Goal: Information Seeking & Learning: Learn about a topic

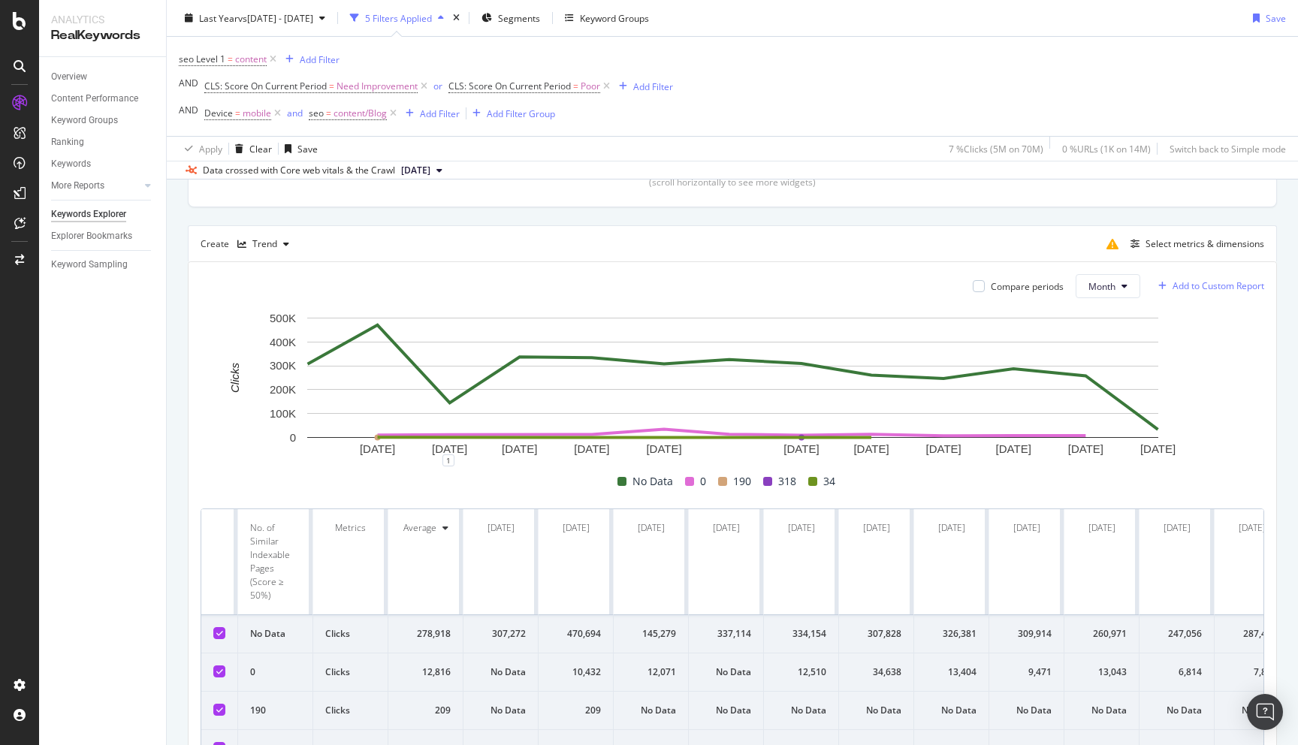
scroll to position [361, 0]
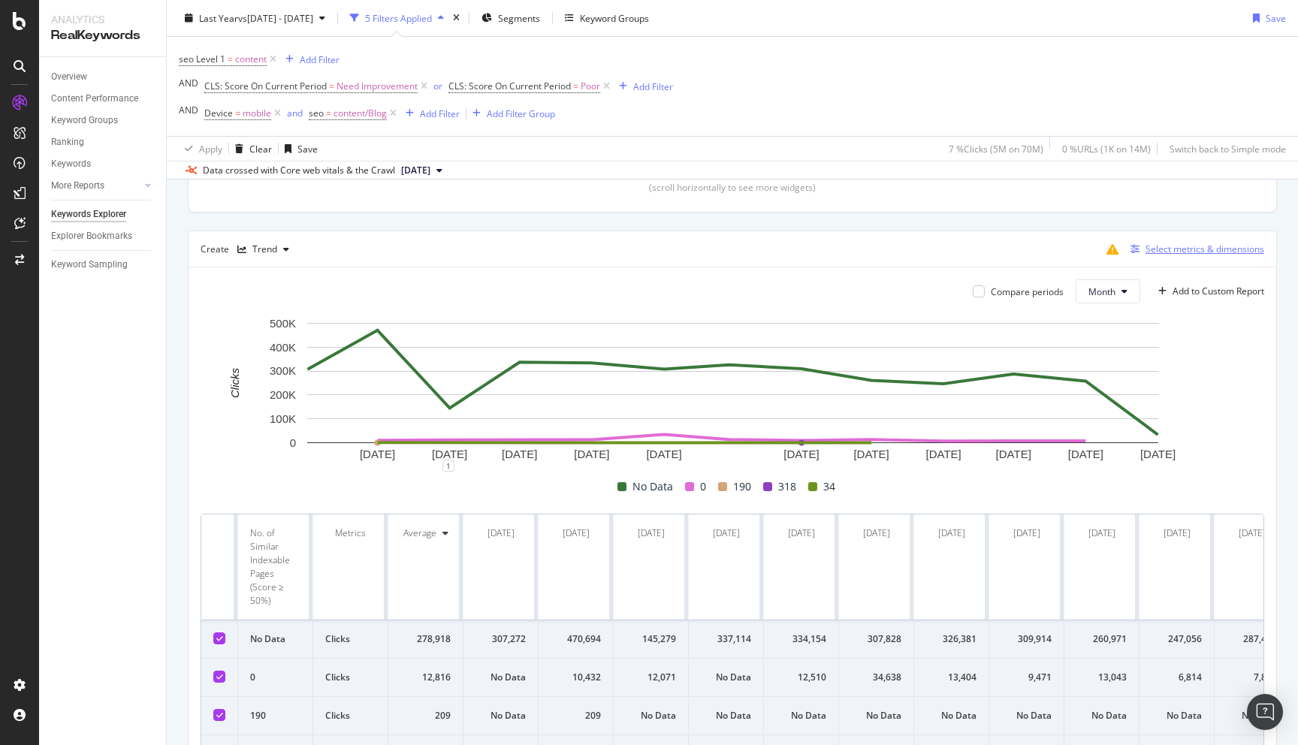
click at [1193, 249] on div "Select metrics & dimensions" at bounding box center [1204, 249] width 119 height 13
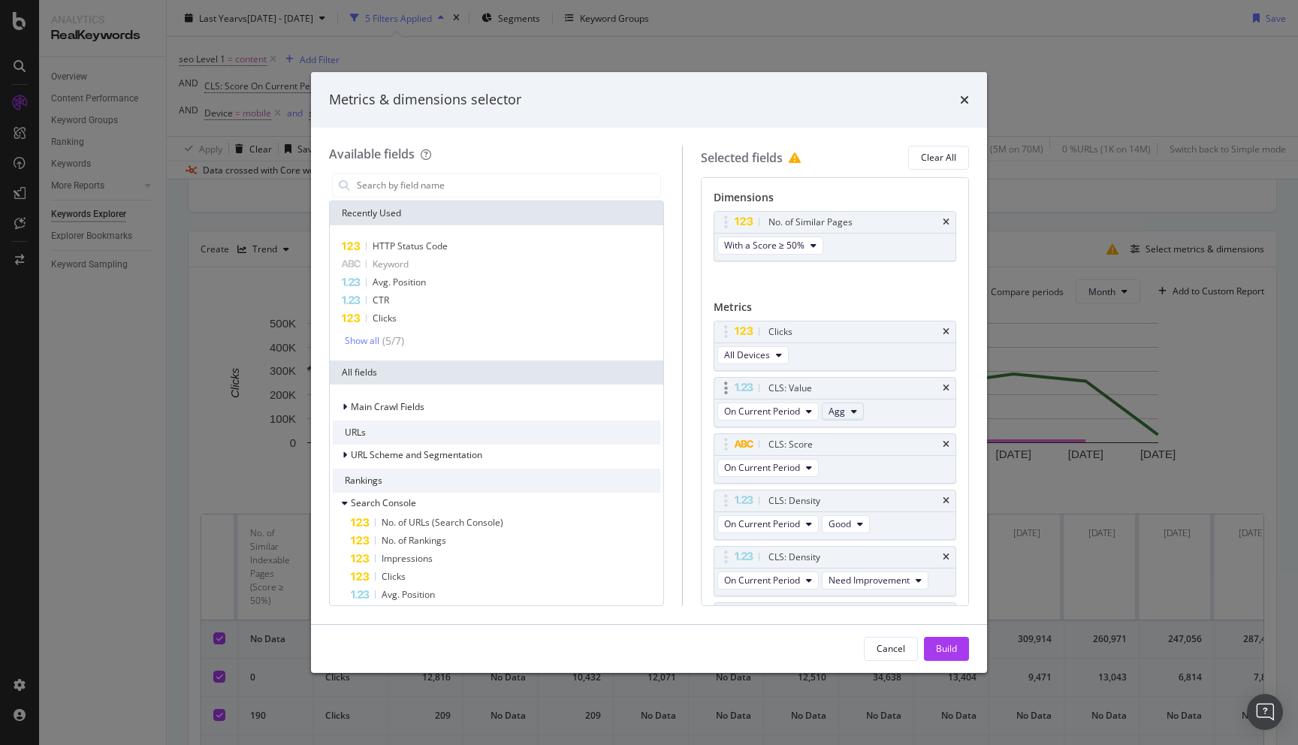
click at [841, 409] on span "Agg" at bounding box center [836, 411] width 17 height 13
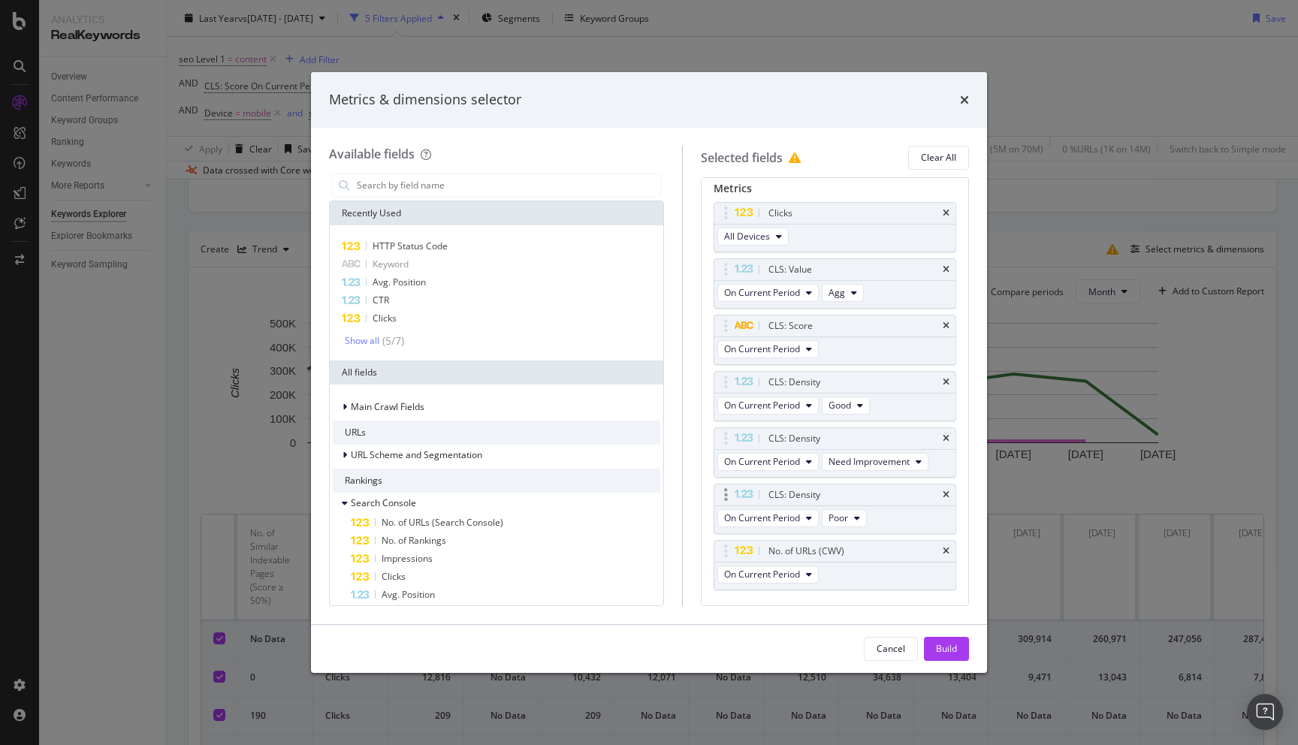
scroll to position [154, 0]
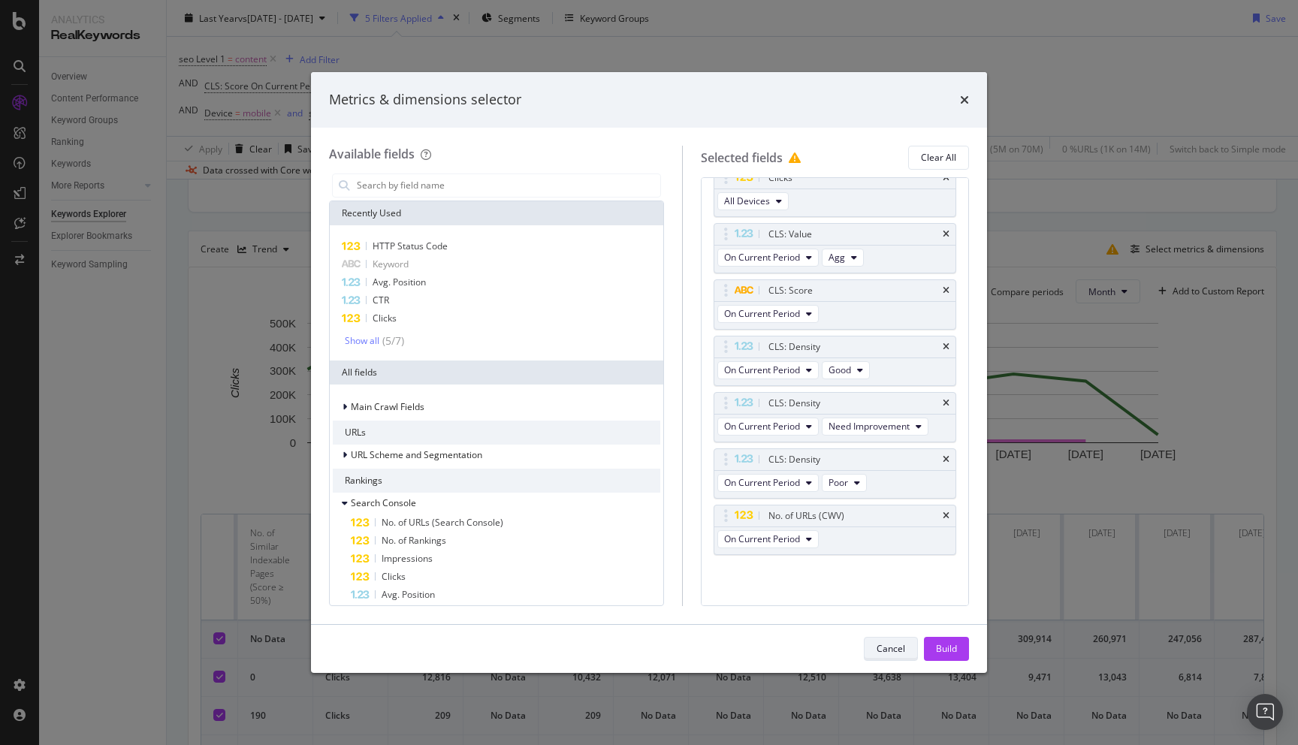
click at [889, 648] on div "Cancel" at bounding box center [890, 648] width 29 height 13
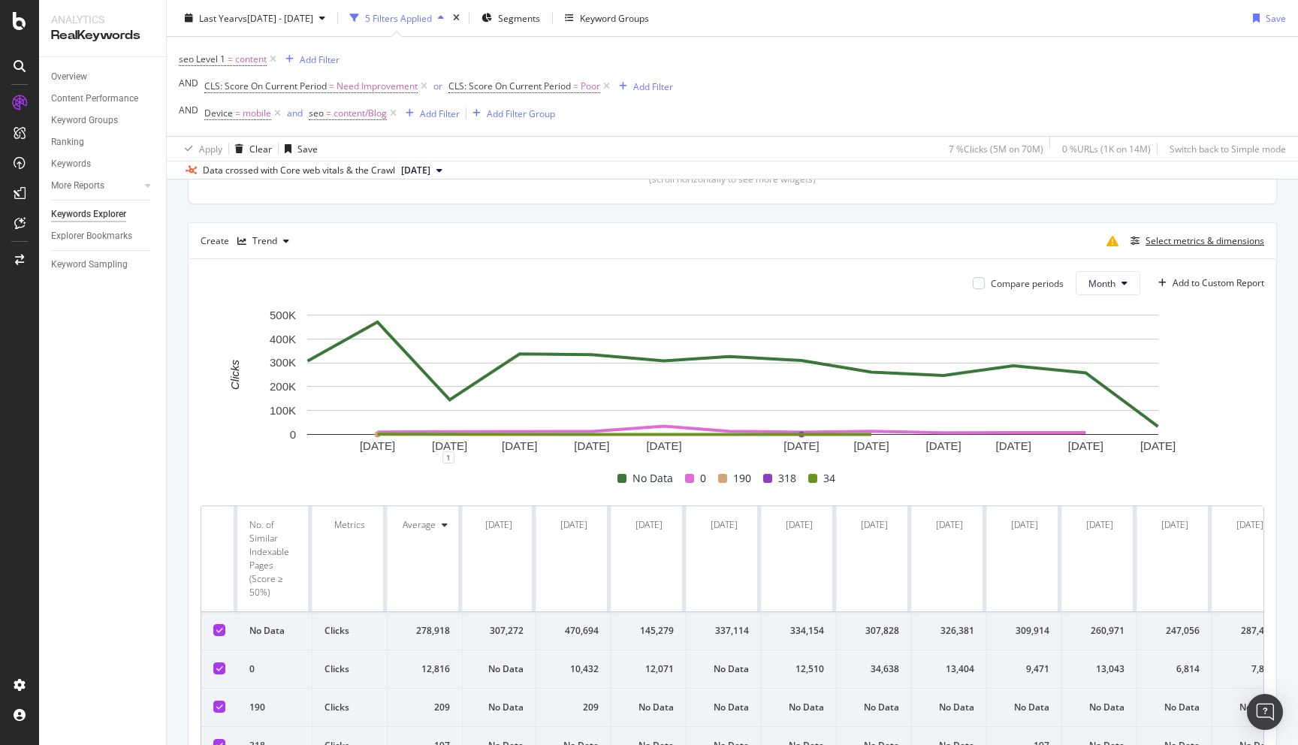
scroll to position [330, 0]
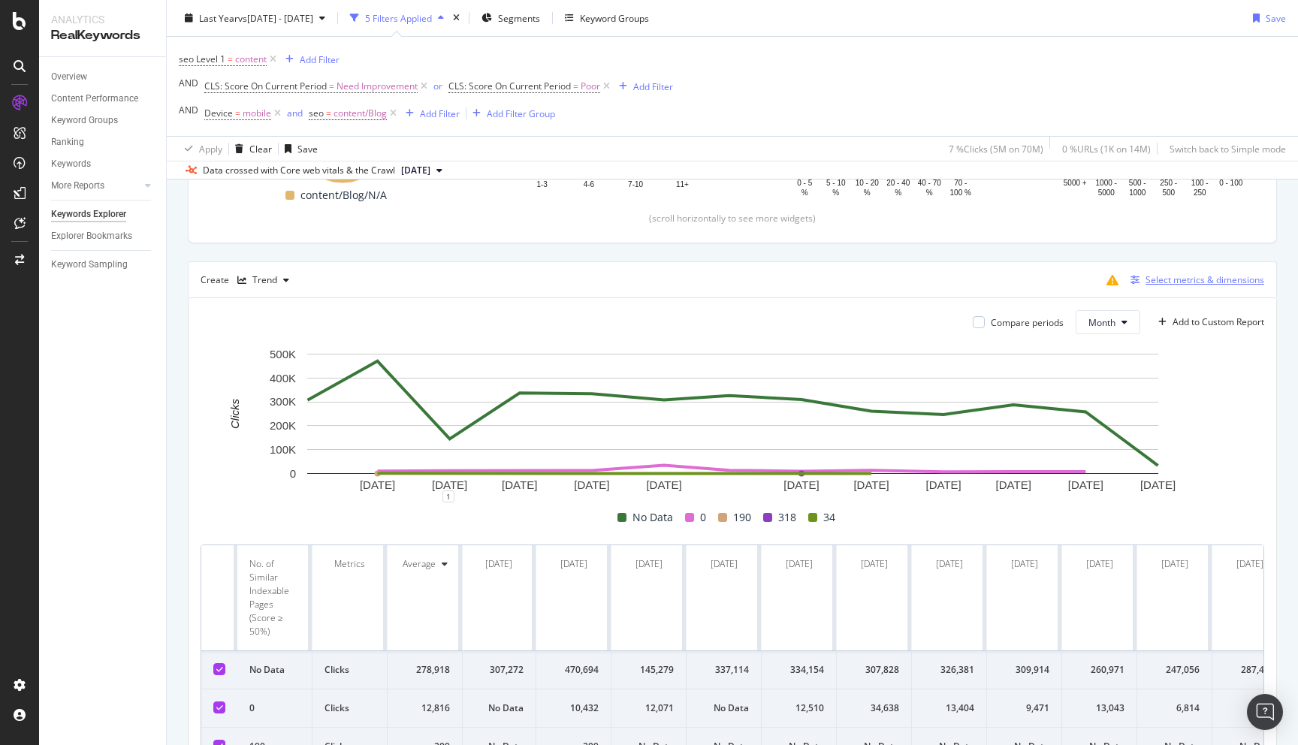
click at [1169, 278] on div "Select metrics & dimensions" at bounding box center [1204, 279] width 119 height 13
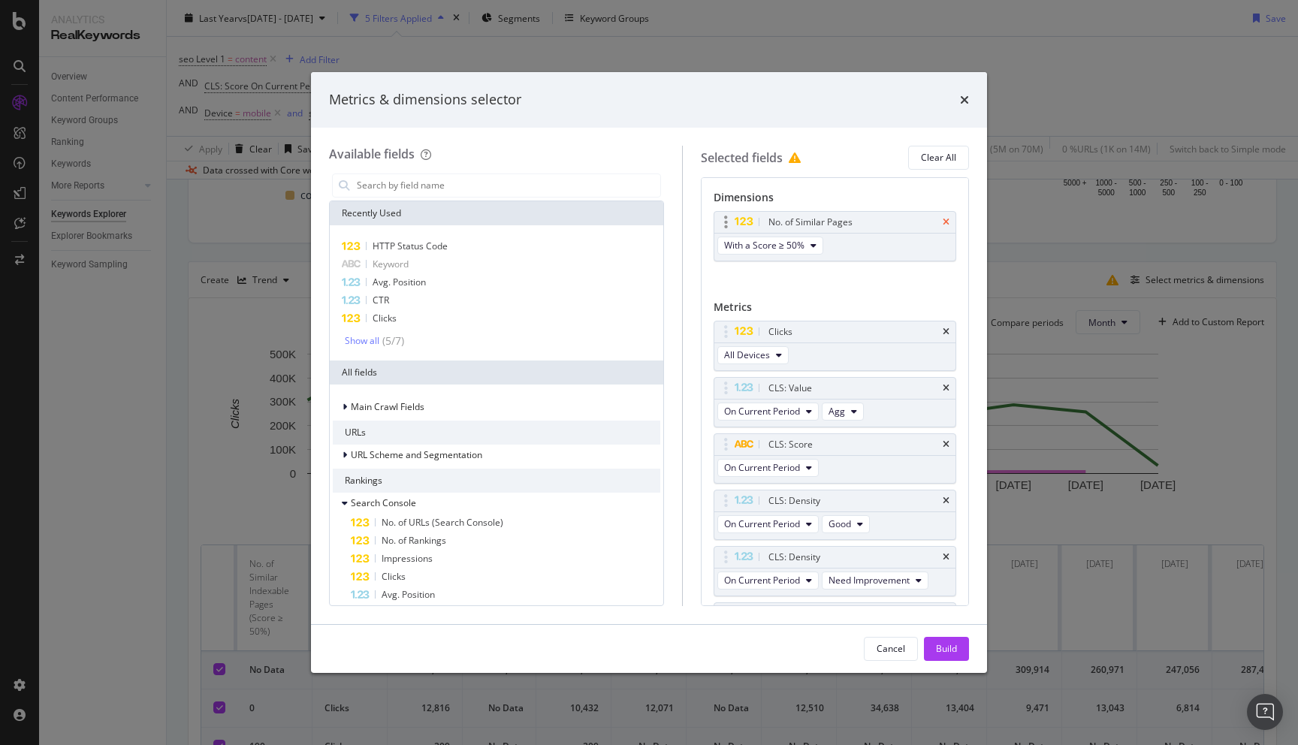
click at [945, 222] on icon "times" at bounding box center [946, 222] width 7 height 9
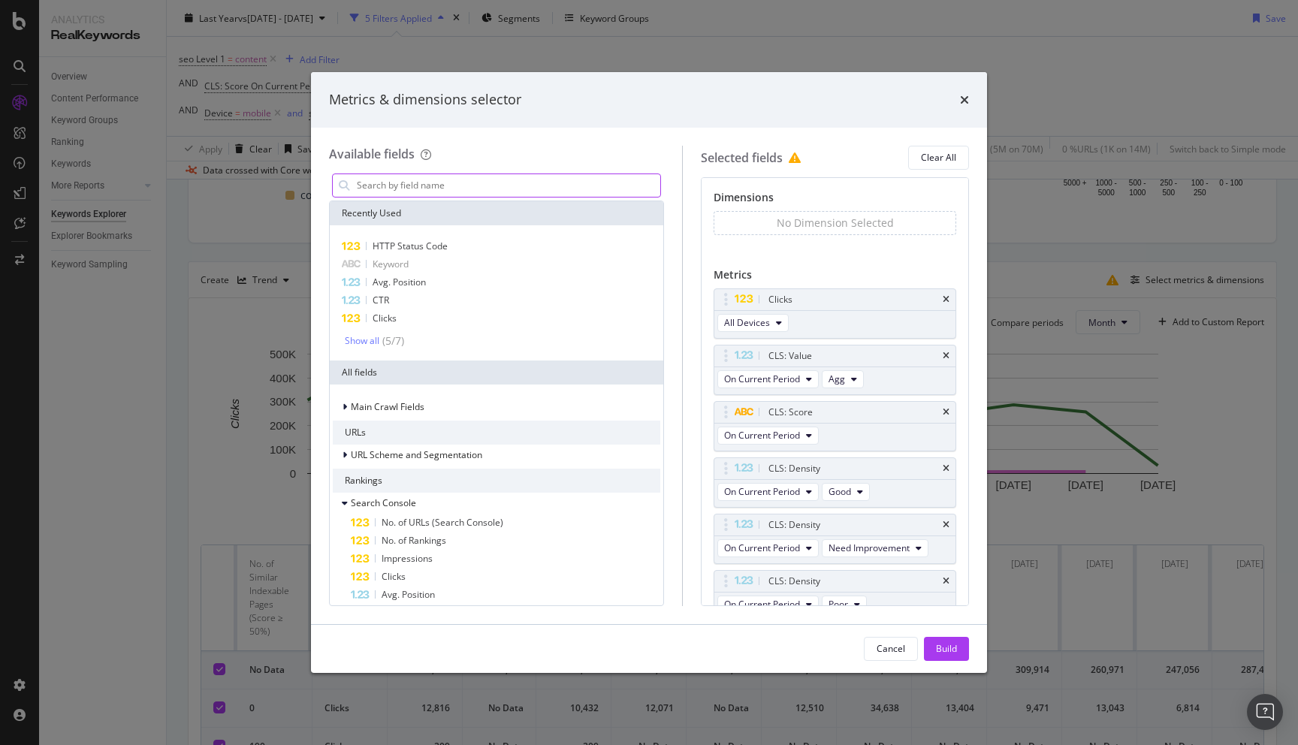
click at [484, 186] on input "modal" at bounding box center [507, 185] width 305 height 23
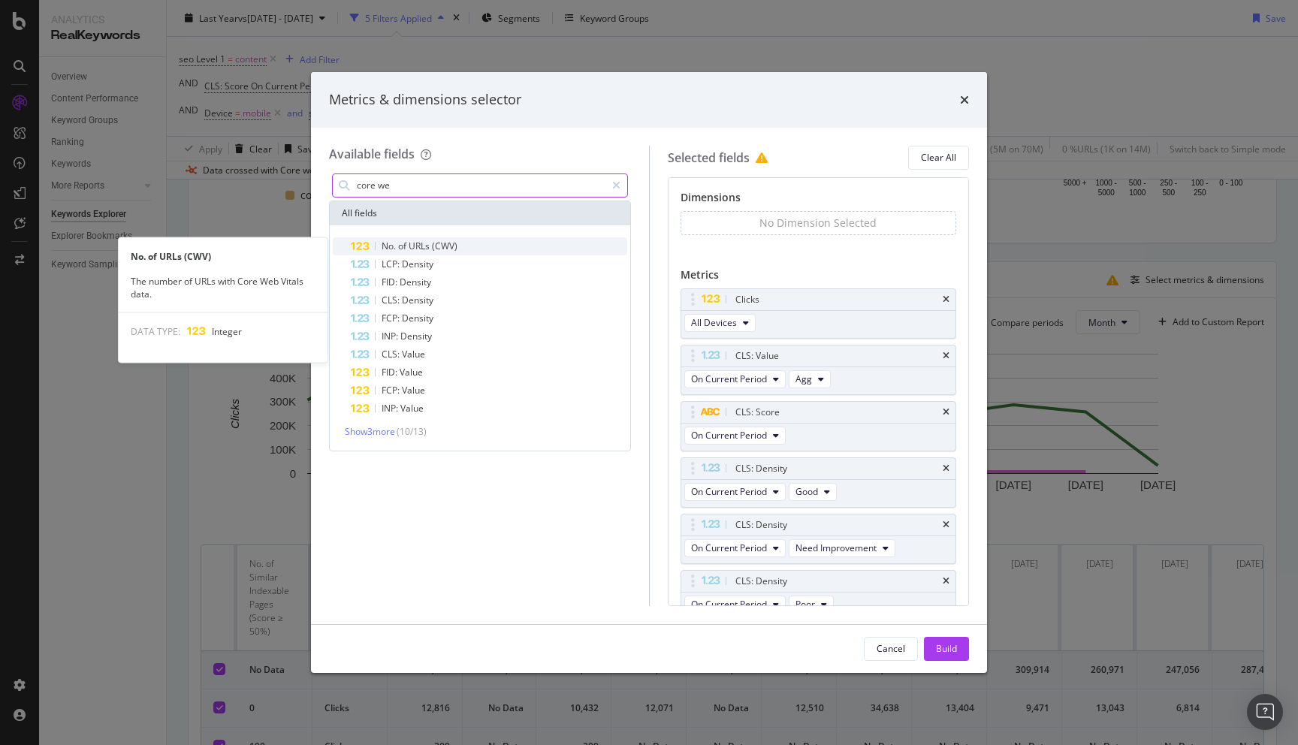
type input "core we"
click at [460, 240] on div "No. of URLs (CWV)" at bounding box center [489, 246] width 276 height 18
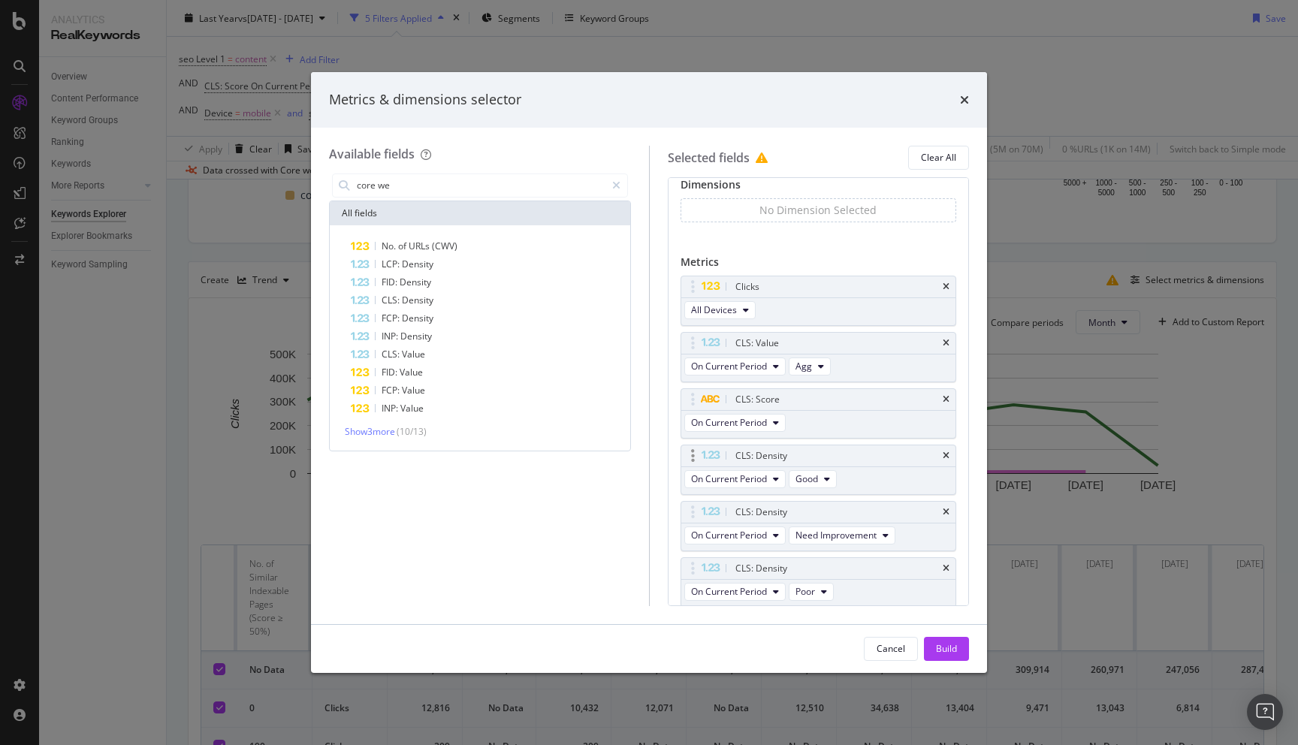
scroll to position [0, 0]
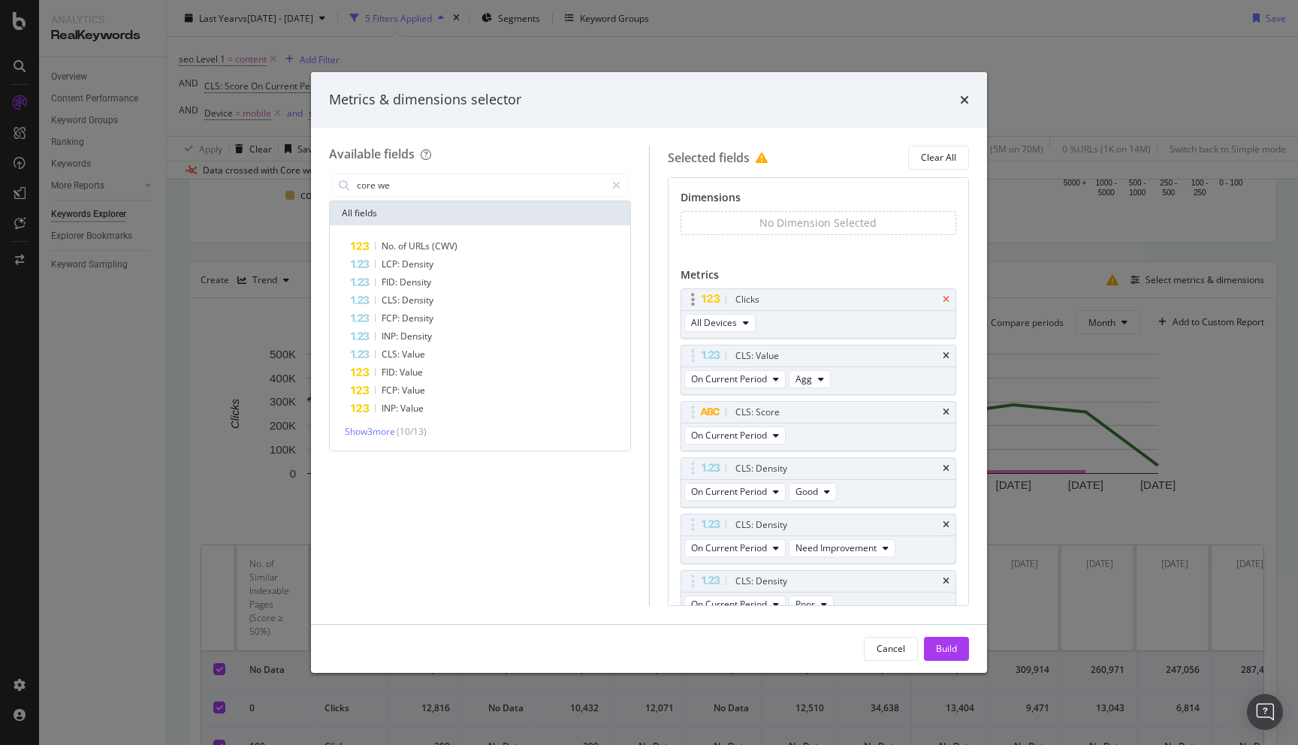
click at [944, 297] on icon "times" at bounding box center [946, 299] width 7 height 9
click at [944, 351] on icon "times" at bounding box center [946, 355] width 7 height 9
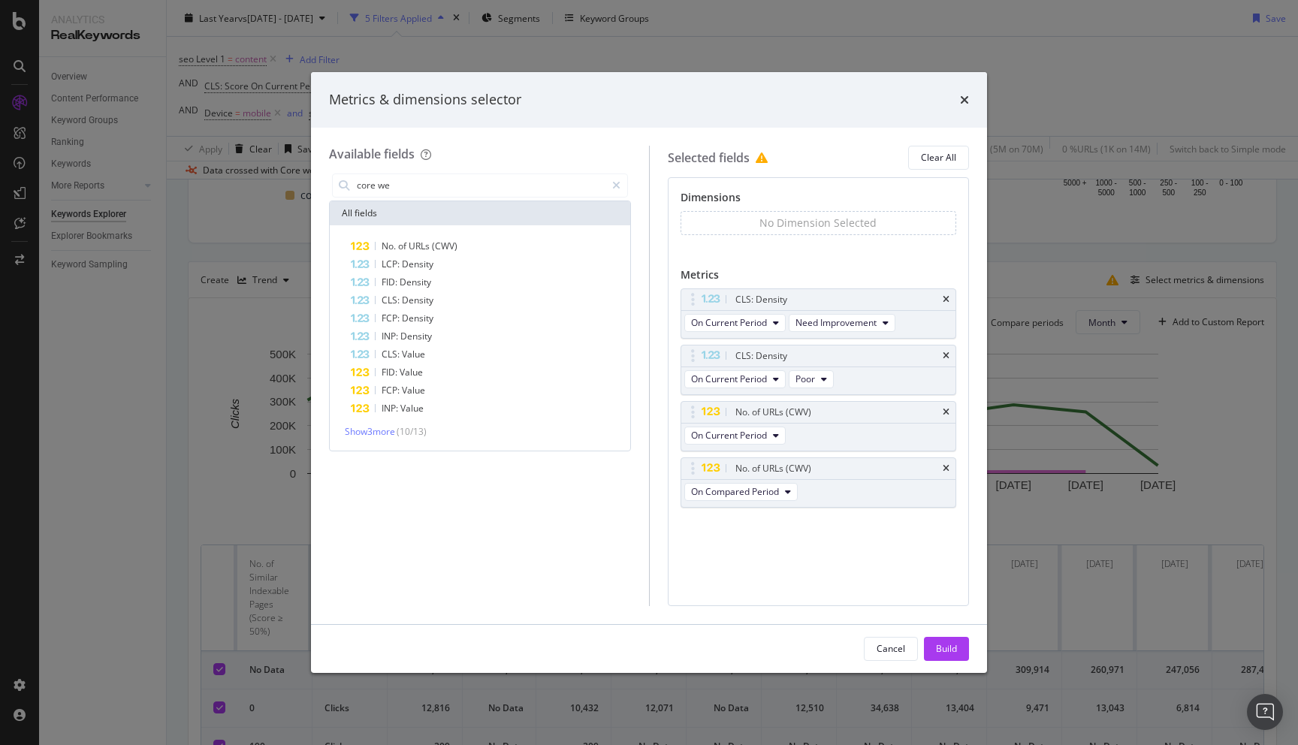
click at [944, 297] on icon "times" at bounding box center [946, 299] width 7 height 9
click at [944, 351] on icon "times" at bounding box center [946, 355] width 7 height 9
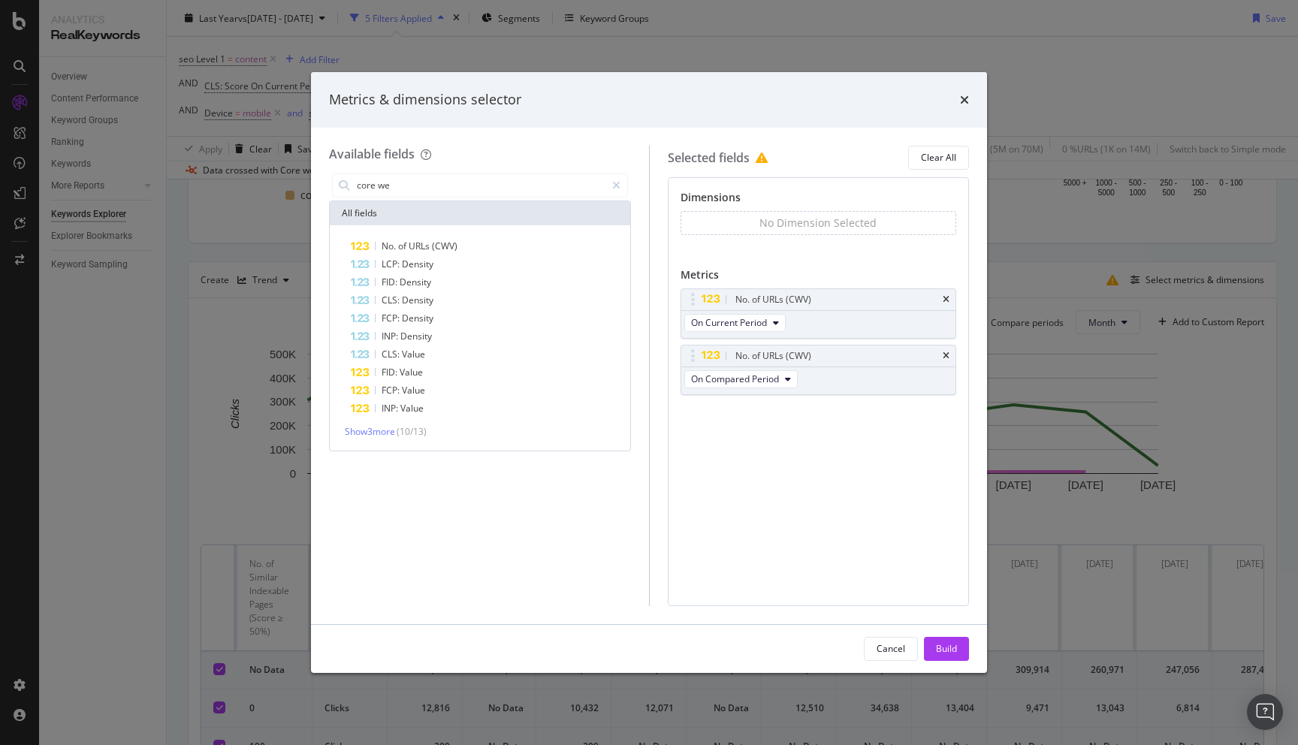
click at [944, 297] on icon "times" at bounding box center [946, 299] width 7 height 9
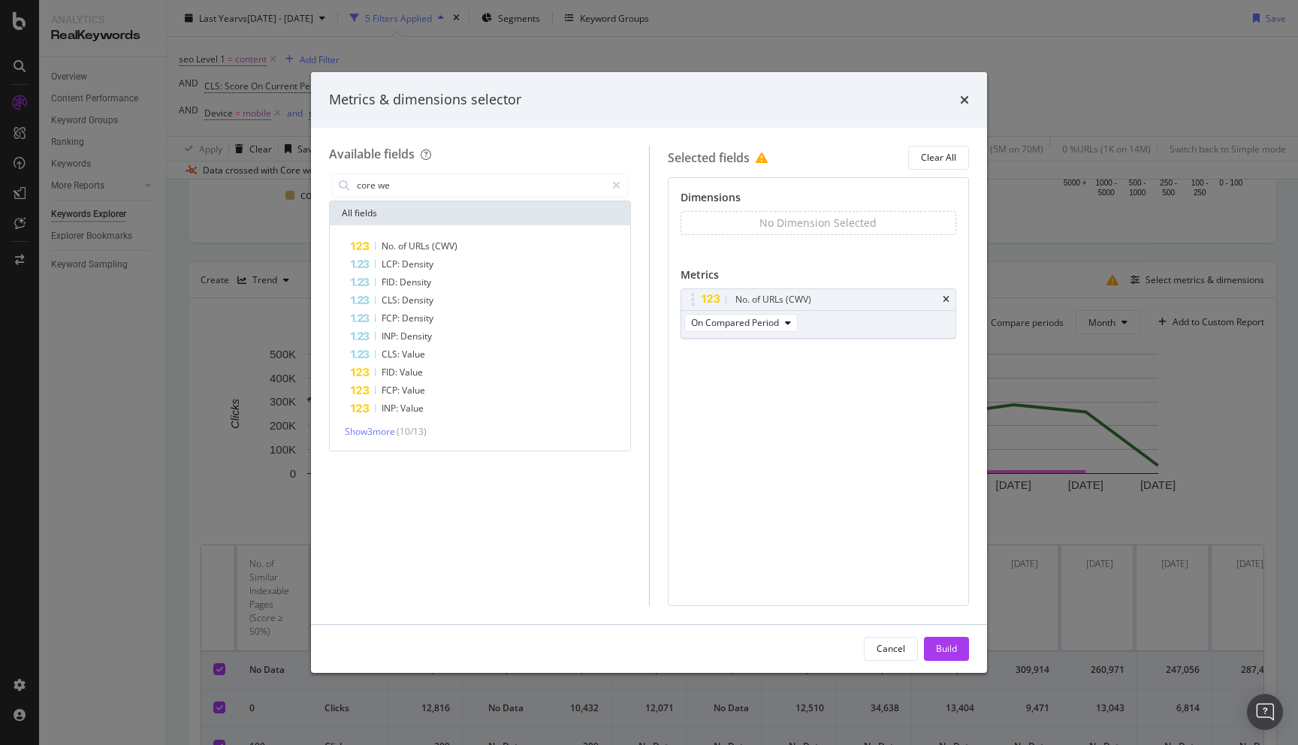
click at [761, 412] on div "Dimensions No Dimension Selected You can use this field as a dimension Metrics …" at bounding box center [819, 391] width 302 height 429
click at [435, 185] on input "core we" at bounding box center [480, 185] width 250 height 23
click at [386, 433] on span "Show 3 more" at bounding box center [370, 431] width 50 height 13
click at [421, 462] on span "Served" at bounding box center [425, 462] width 32 height 13
click at [945, 219] on icon "times" at bounding box center [946, 222] width 7 height 9
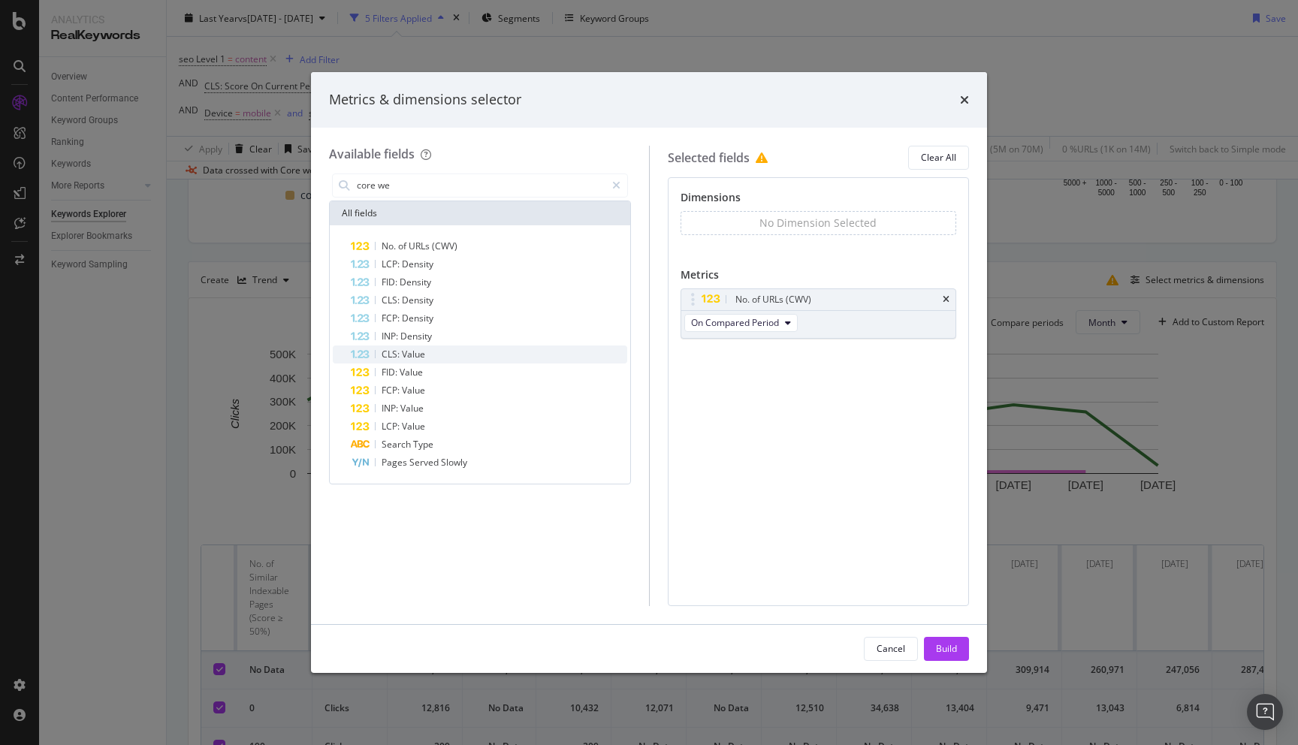
click at [400, 359] on span "CLS:" at bounding box center [392, 354] width 20 height 13
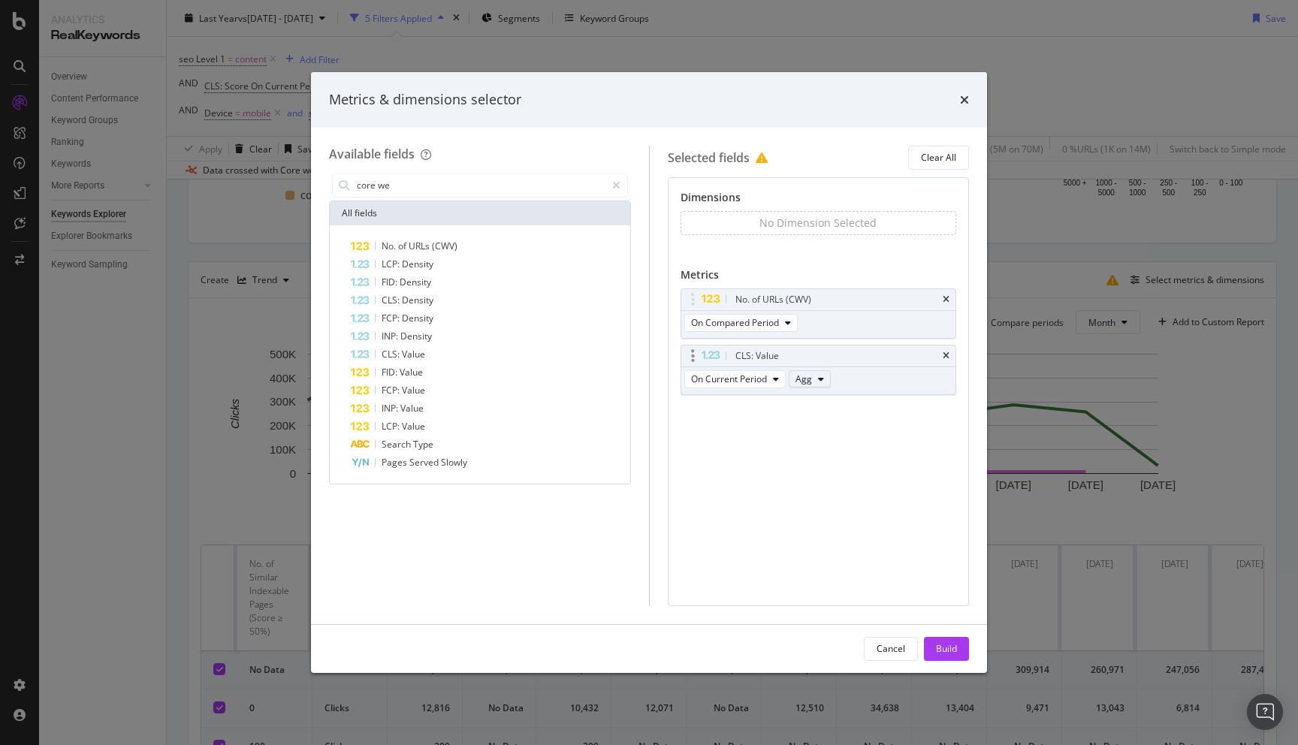
click at [813, 382] on button "Agg" at bounding box center [810, 379] width 42 height 18
click at [765, 403] on div "No. of URLs (CWV) On Compared Period CLS: Value On Current Period Agg You can u…" at bounding box center [818, 357] width 276 height 139
click at [950, 653] on div "Build" at bounding box center [946, 648] width 21 height 13
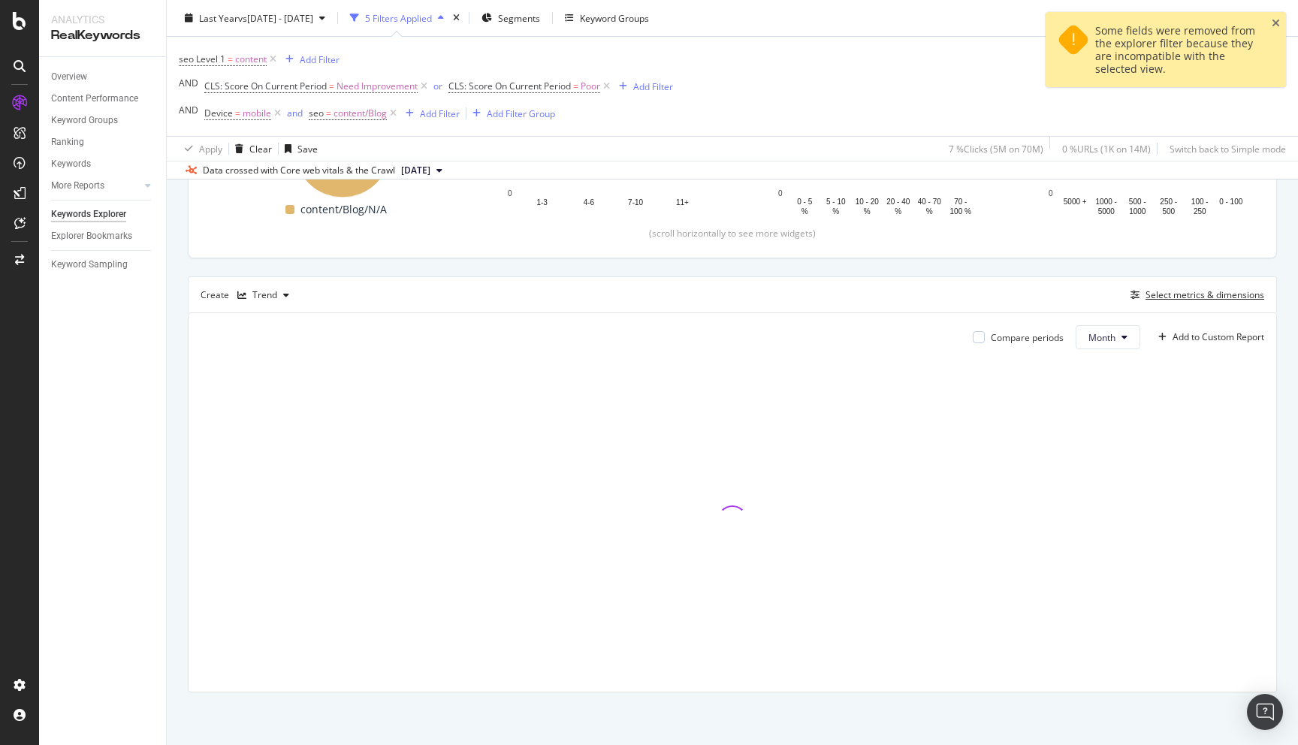
scroll to position [317, 0]
click at [178, 401] on div "By URL Top Charts Clicks By seo Level 3 By: seo Level 3 Hold CMD (⌘) while clic…" at bounding box center [732, 323] width 1131 height 843
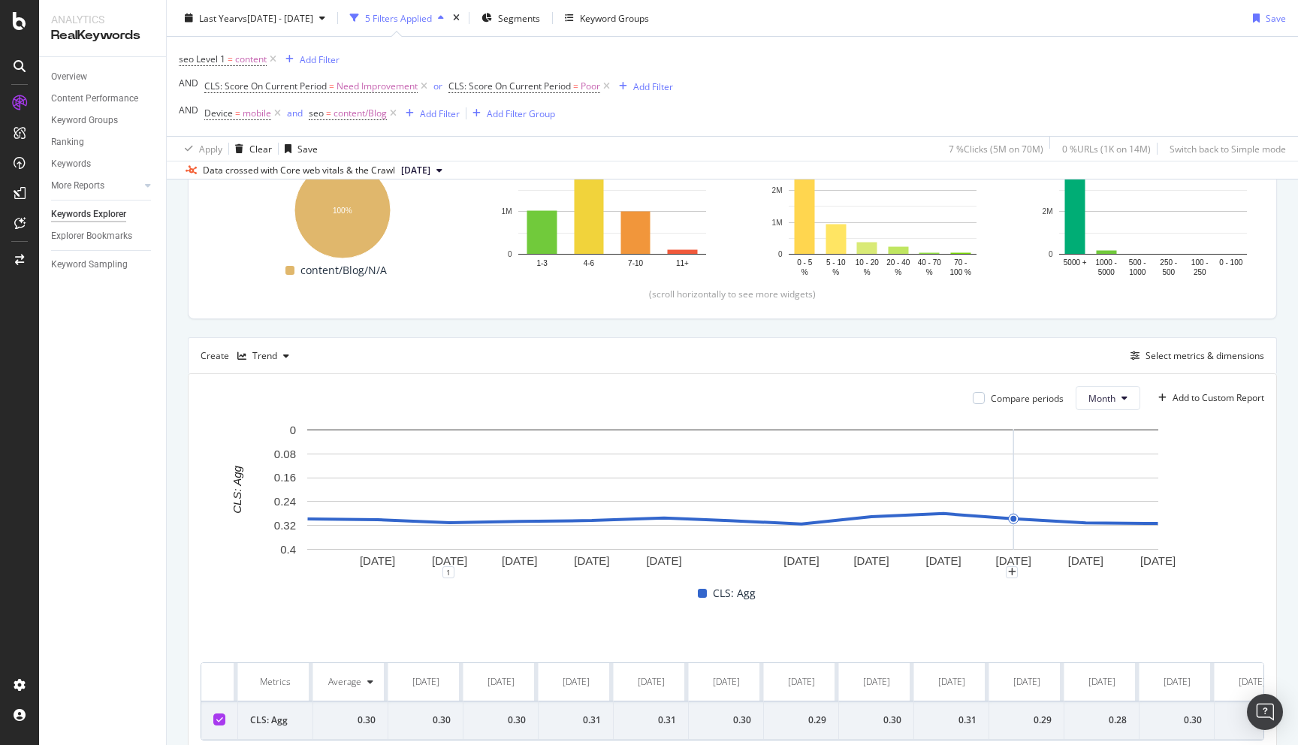
scroll to position [249, 0]
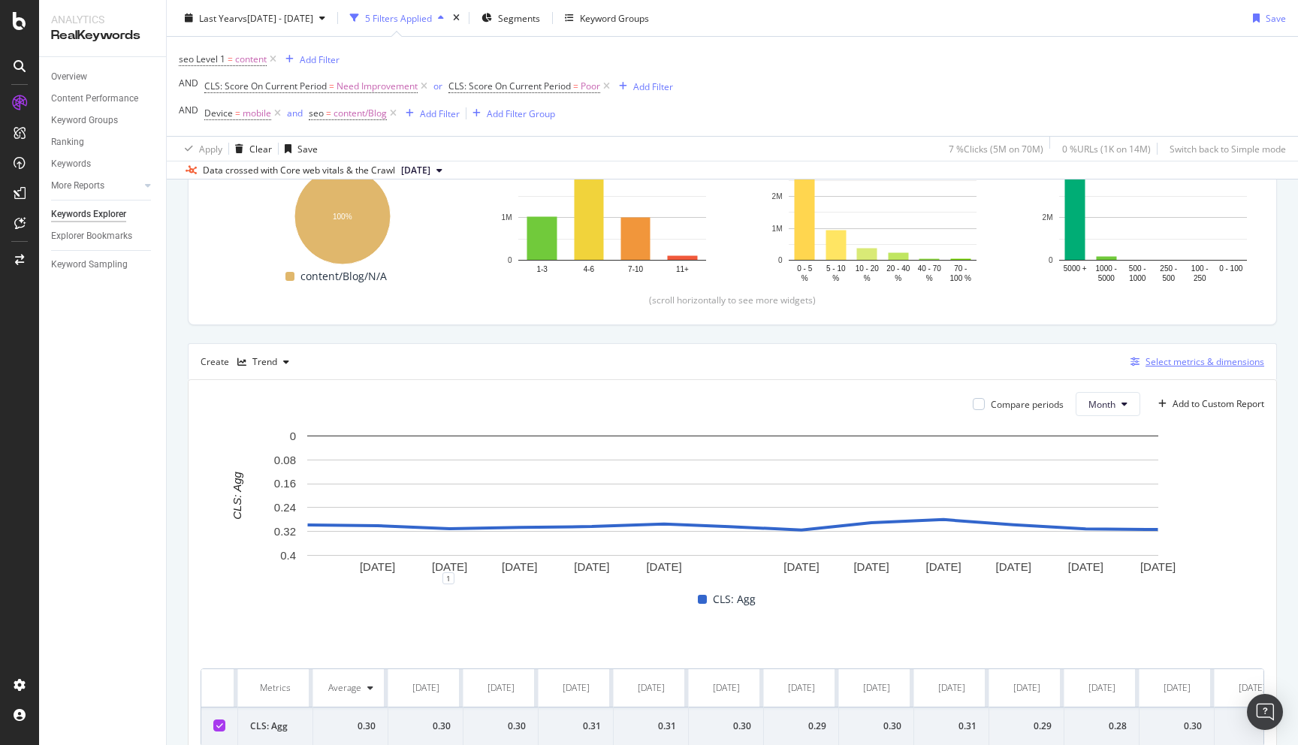
click at [1157, 368] on div "Select metrics & dimensions" at bounding box center [1204, 361] width 119 height 13
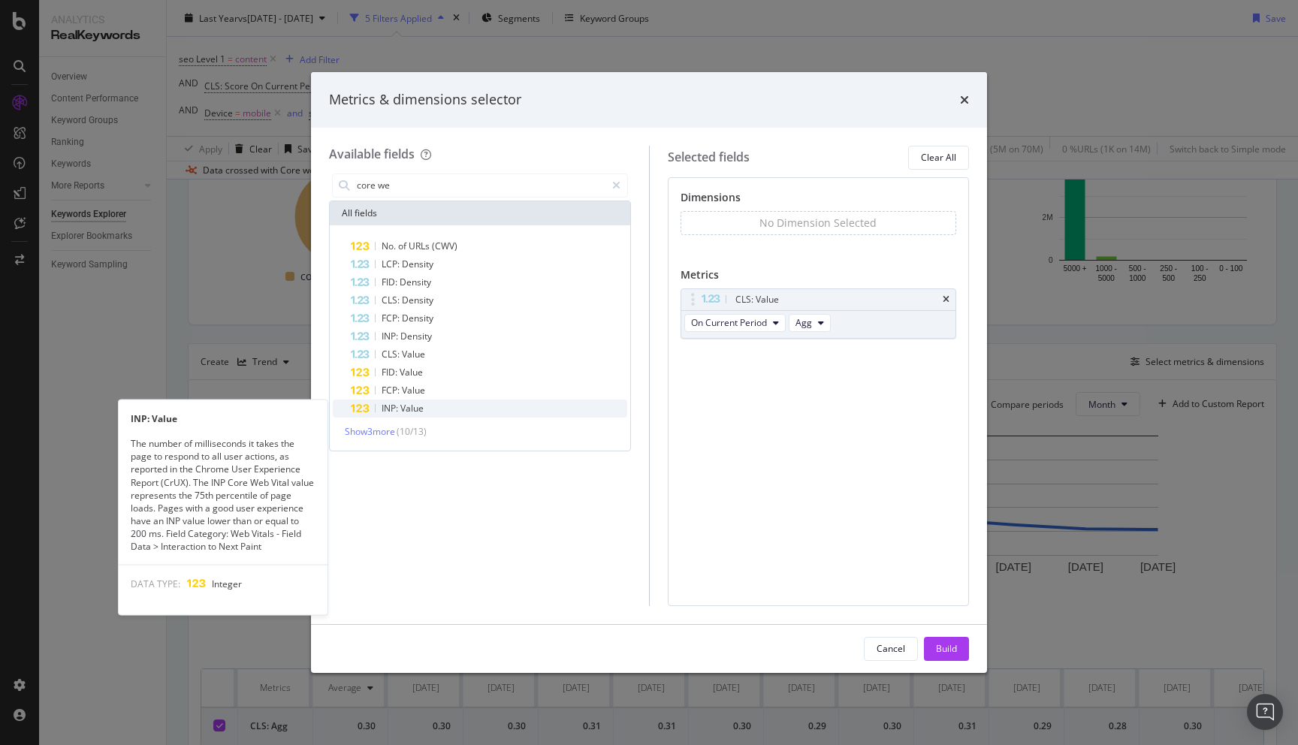
type input "core we"
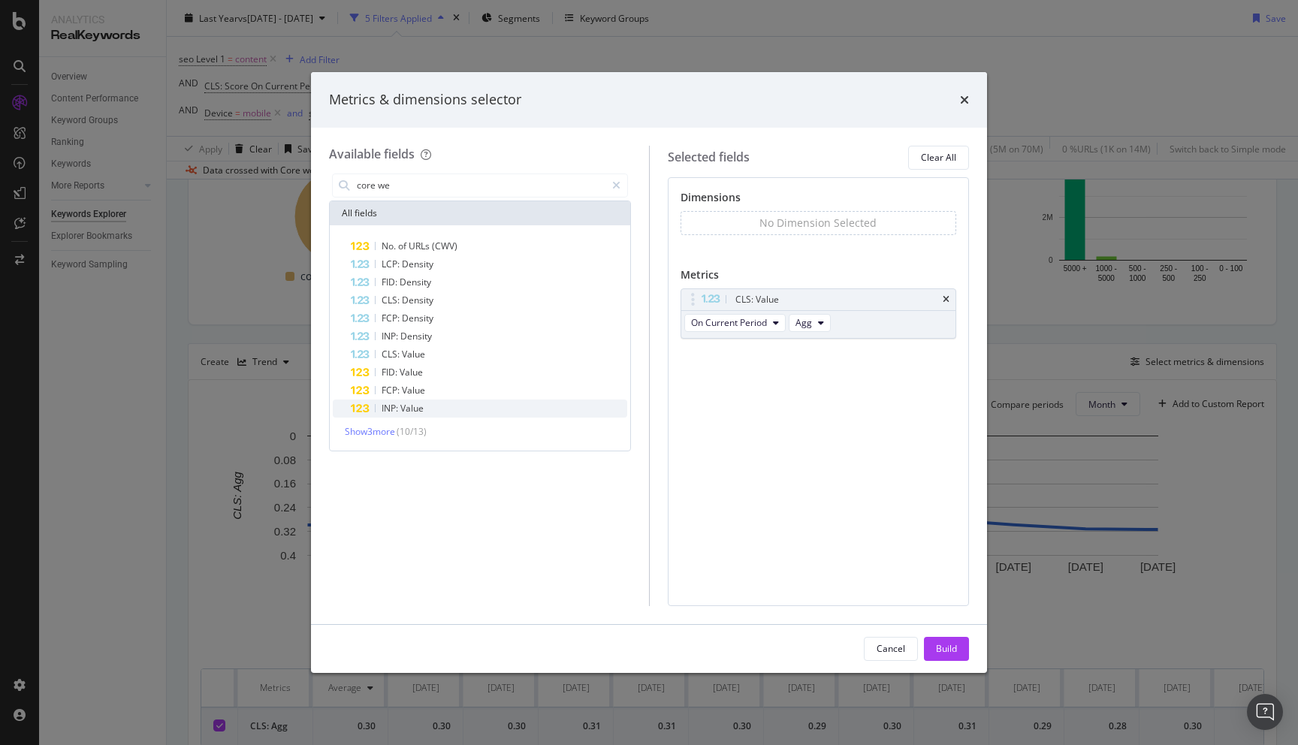
click at [452, 404] on div "INP: Value" at bounding box center [489, 409] width 276 height 18
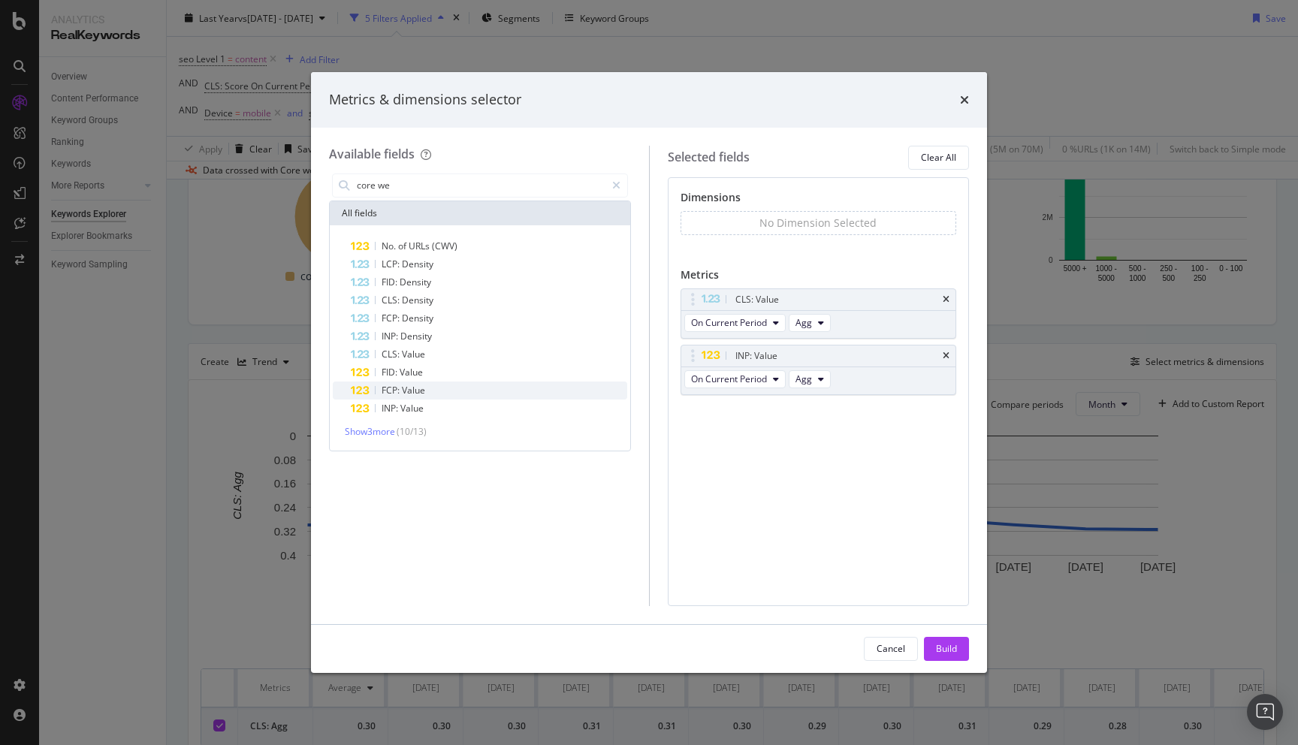
click at [445, 391] on div "FCP: Value" at bounding box center [489, 391] width 276 height 18
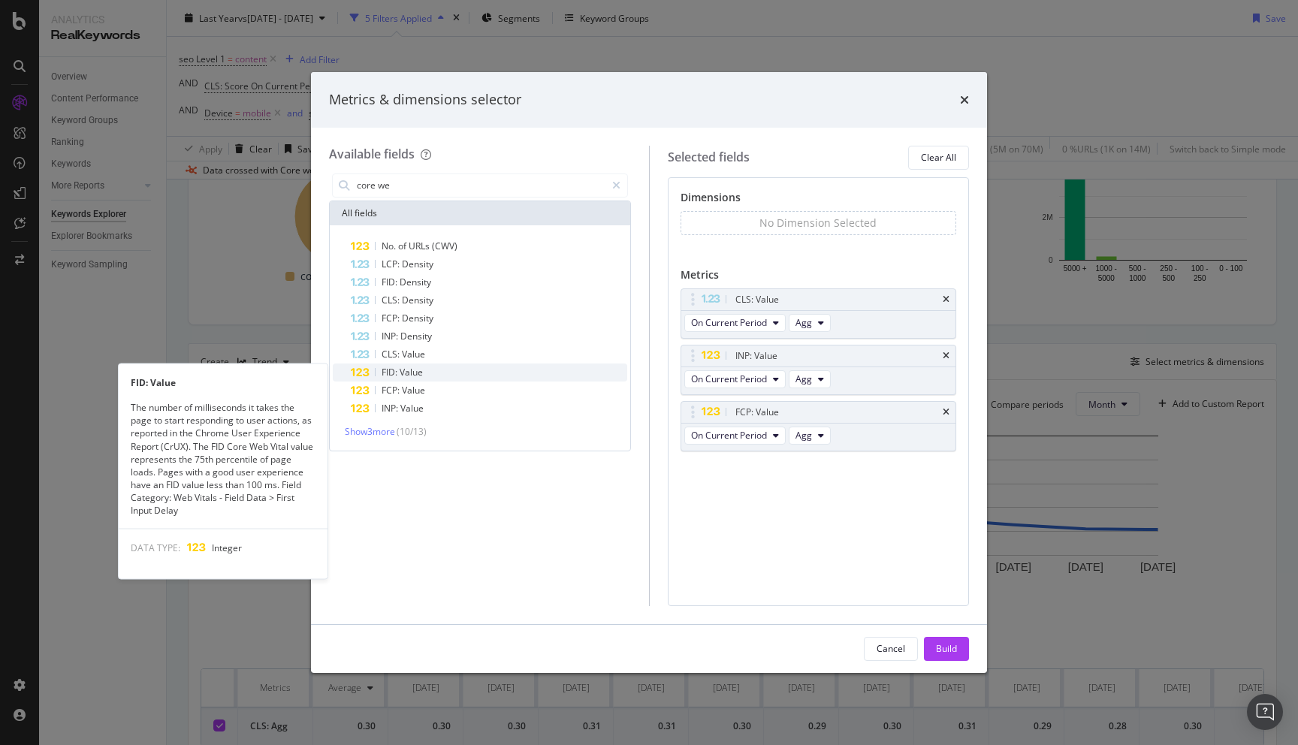
click at [435, 366] on div "FID: Value" at bounding box center [489, 372] width 276 height 18
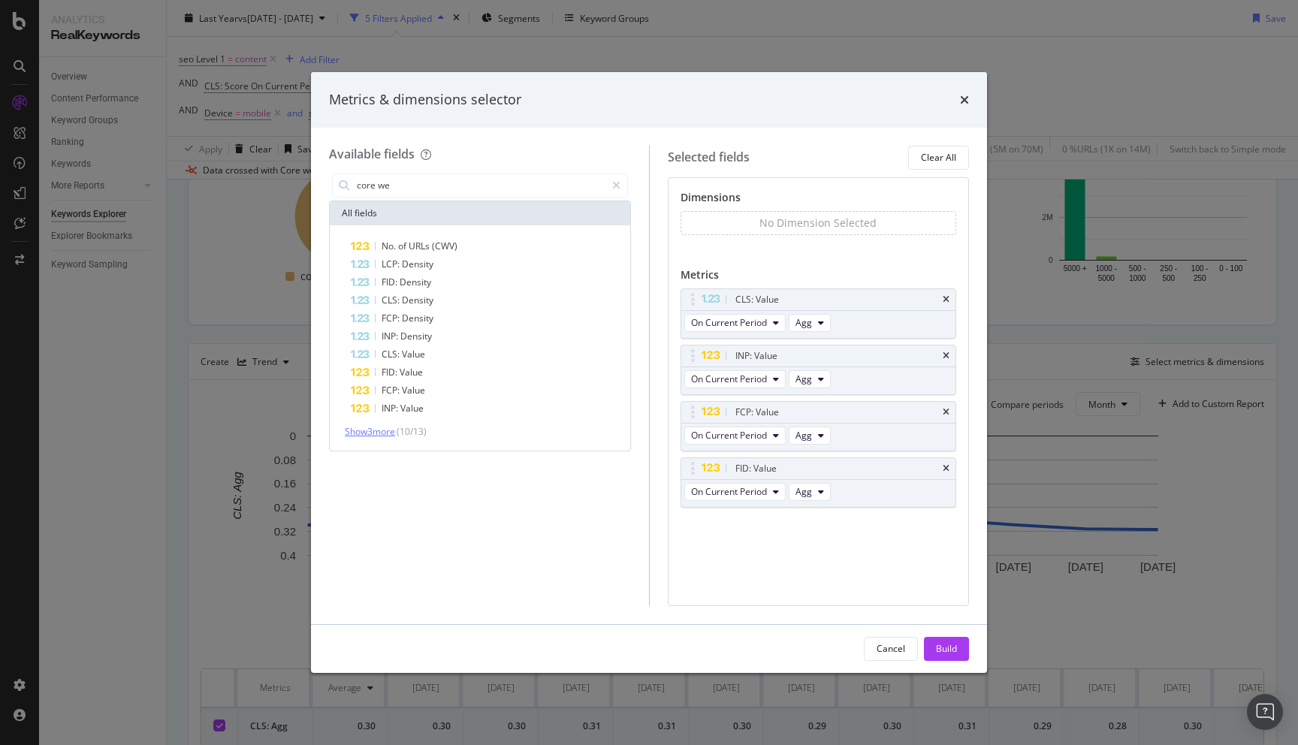
click at [388, 427] on span "Show 3 more" at bounding box center [370, 431] width 50 height 13
click at [485, 424] on div "LCP: Value" at bounding box center [489, 427] width 276 height 18
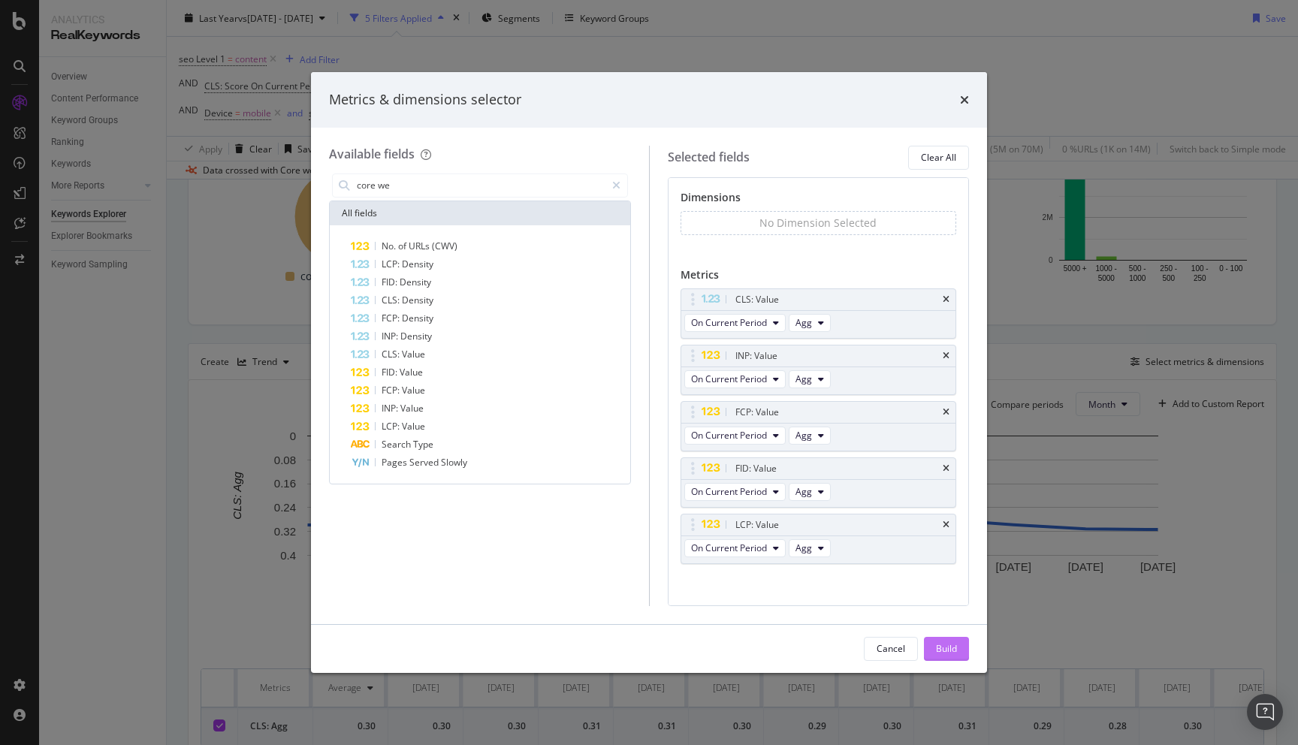
click at [949, 644] on div "Build" at bounding box center [946, 648] width 21 height 13
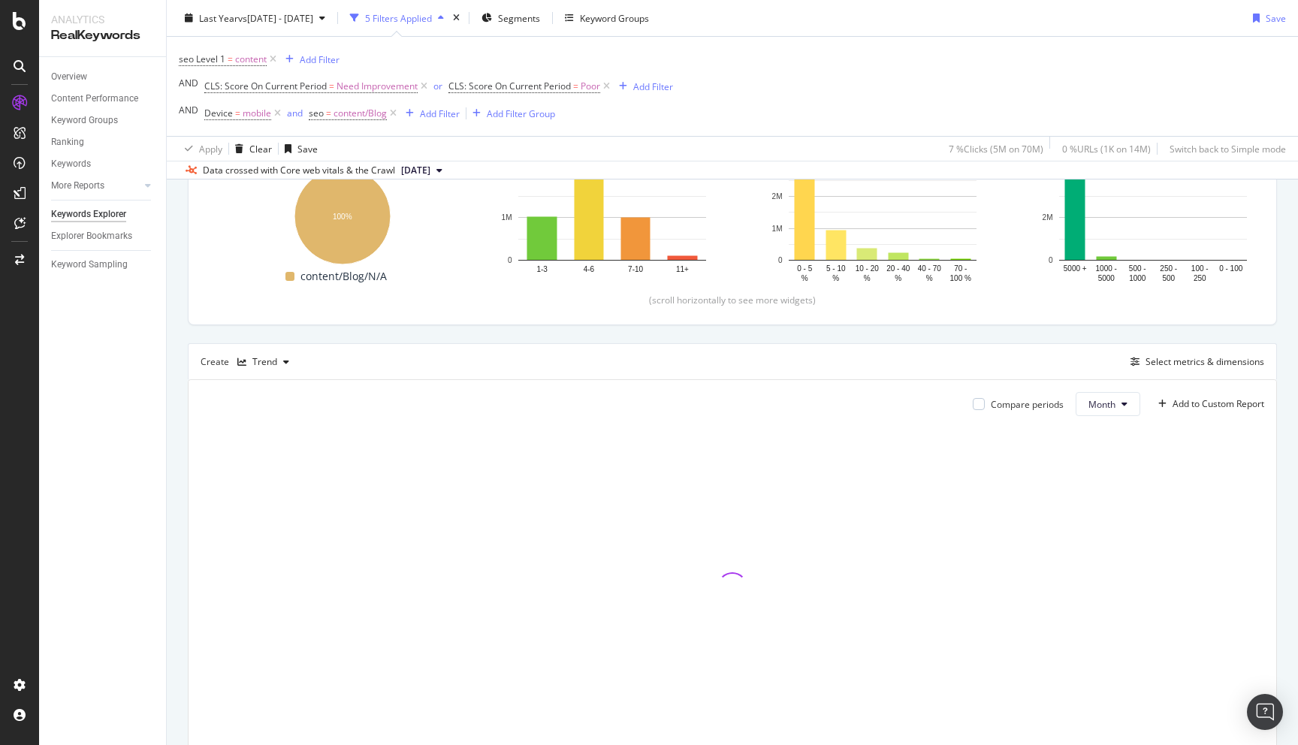
click at [182, 398] on div "By URL Top Charts Clicks By seo Level 3 By: seo Level 3 Hold CMD (⌘) while clic…" at bounding box center [732, 389] width 1131 height 843
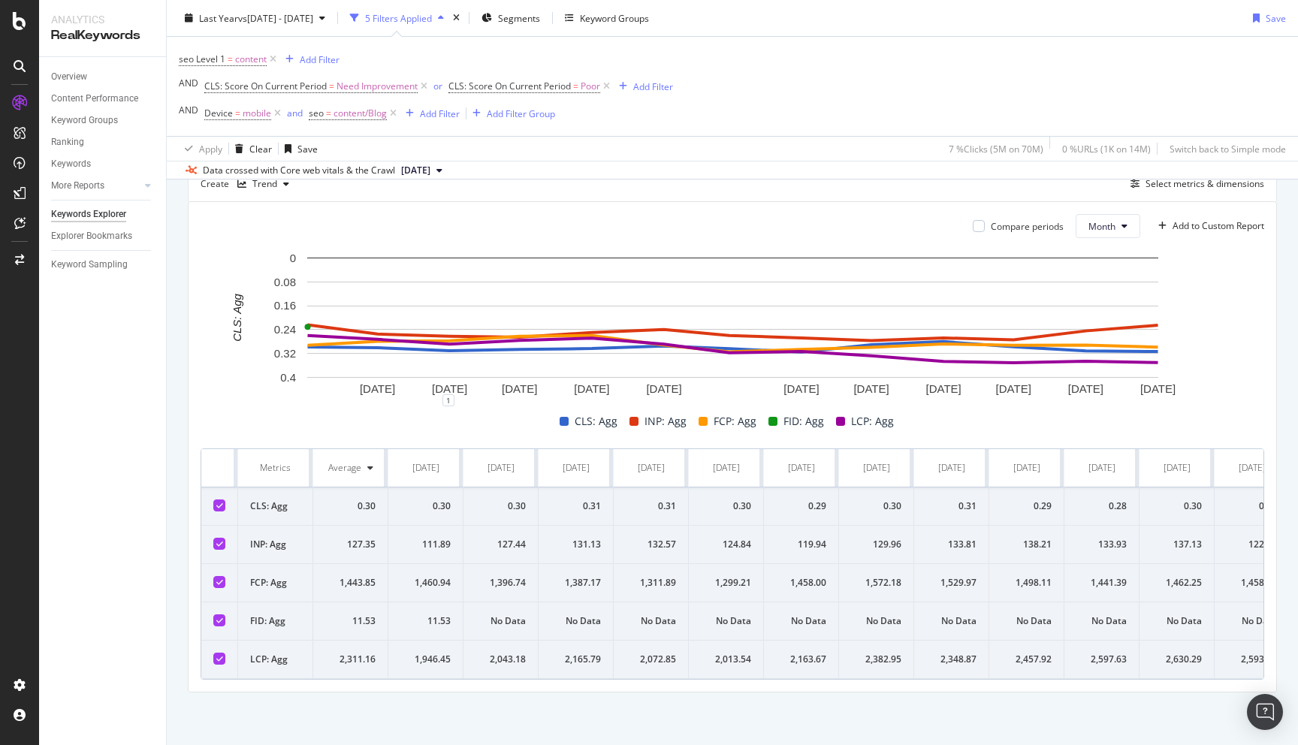
click at [255, 623] on td "FID: Agg" at bounding box center [275, 621] width 75 height 38
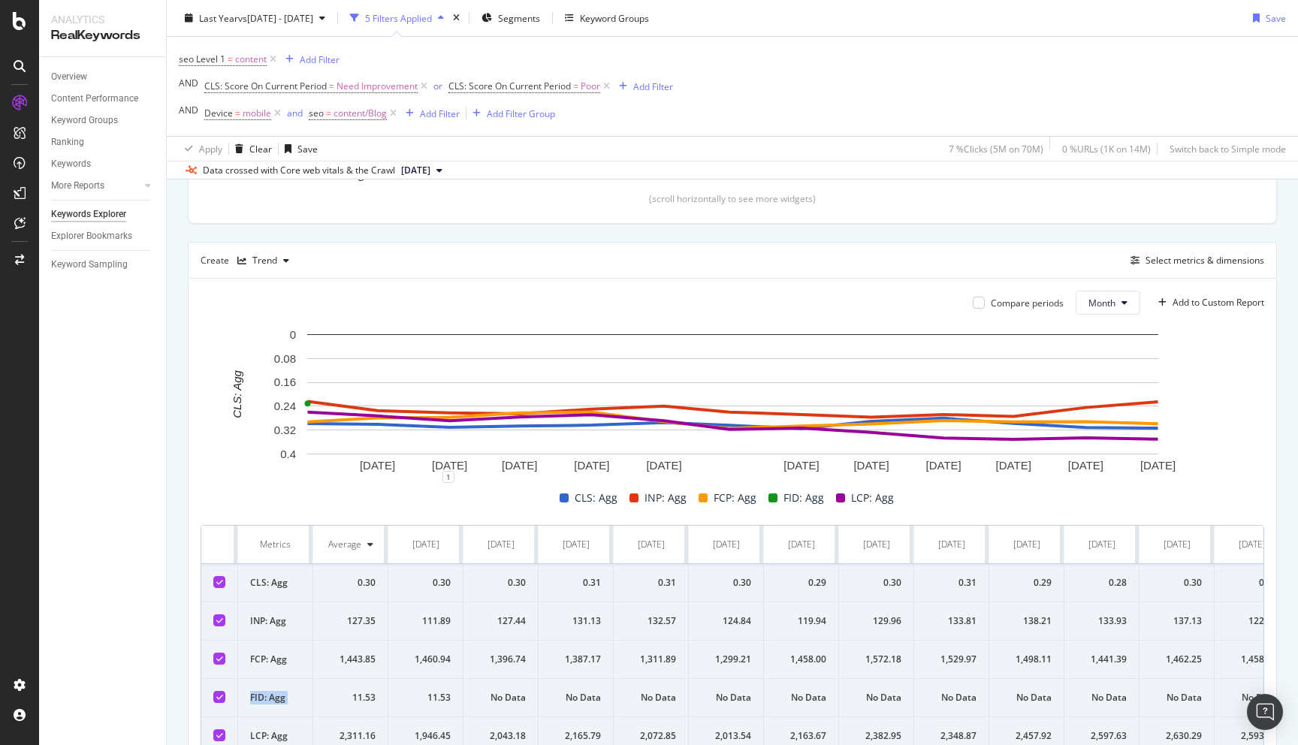
scroll to position [338, 0]
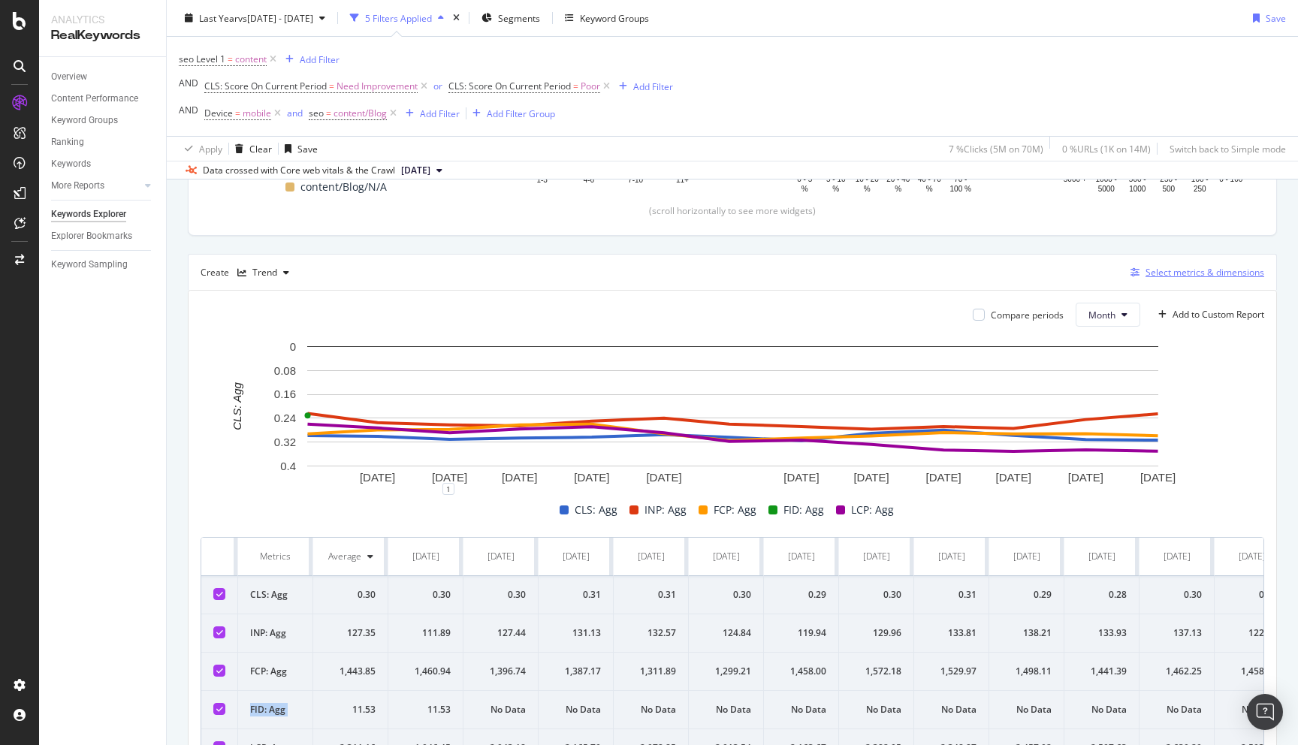
click at [1205, 276] on div "Select metrics & dimensions" at bounding box center [1204, 272] width 119 height 13
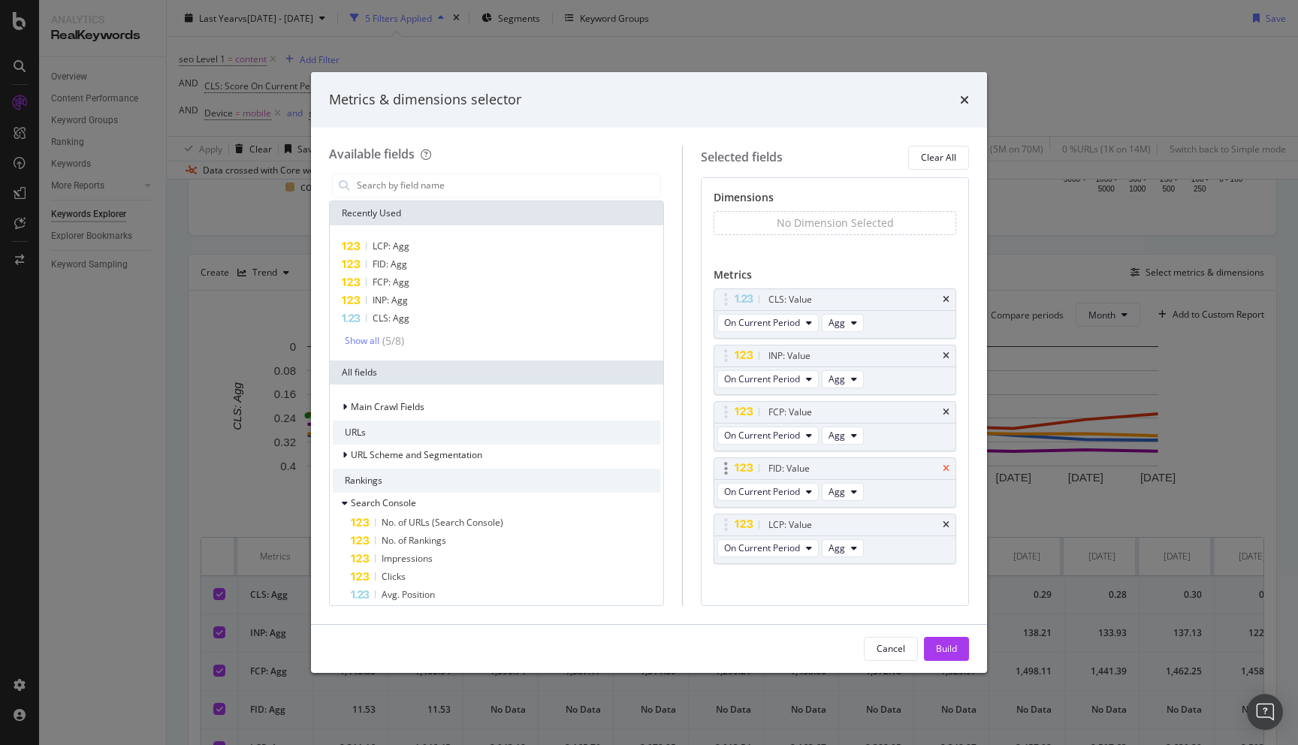
click at [946, 470] on icon "times" at bounding box center [946, 468] width 7 height 9
click at [941, 650] on div "Build" at bounding box center [946, 648] width 21 height 13
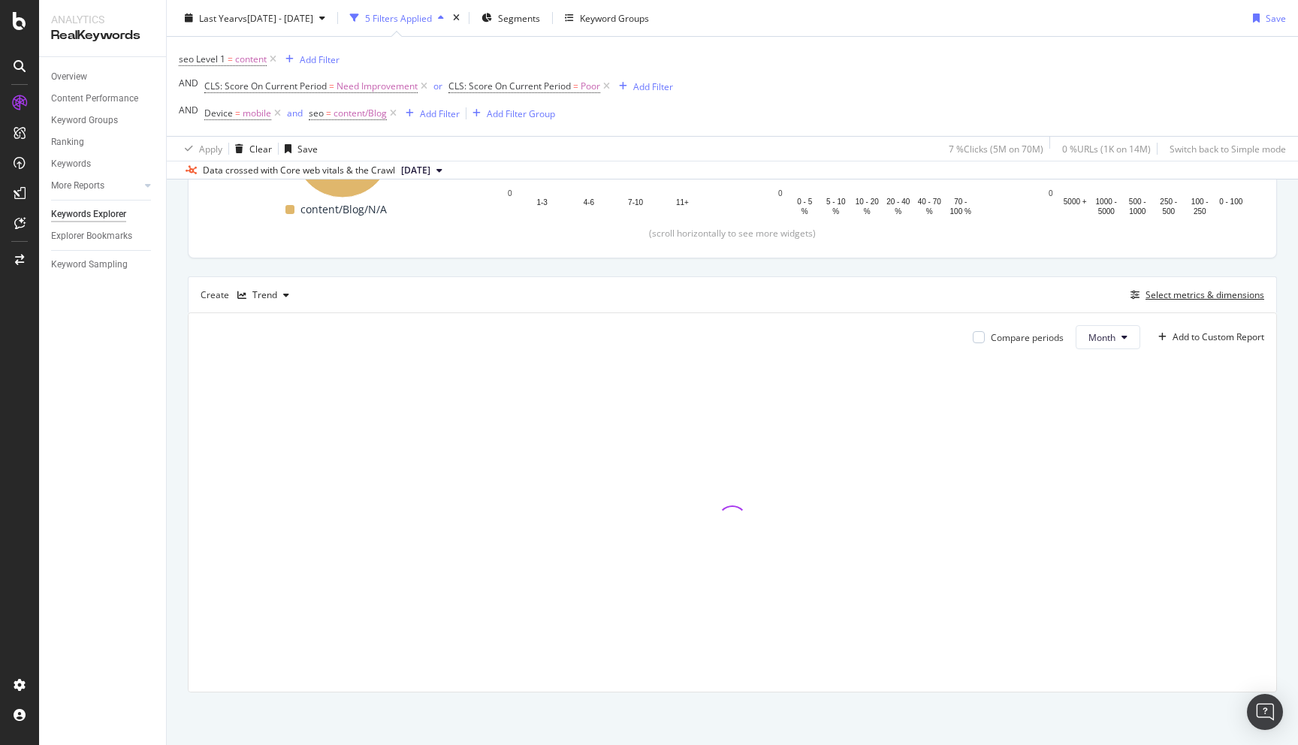
scroll to position [317, 0]
click at [176, 383] on div "By URL Top Charts Clicks By seo Level 3 By: seo Level 3 Hold CMD (⌘) while clic…" at bounding box center [732, 323] width 1131 height 843
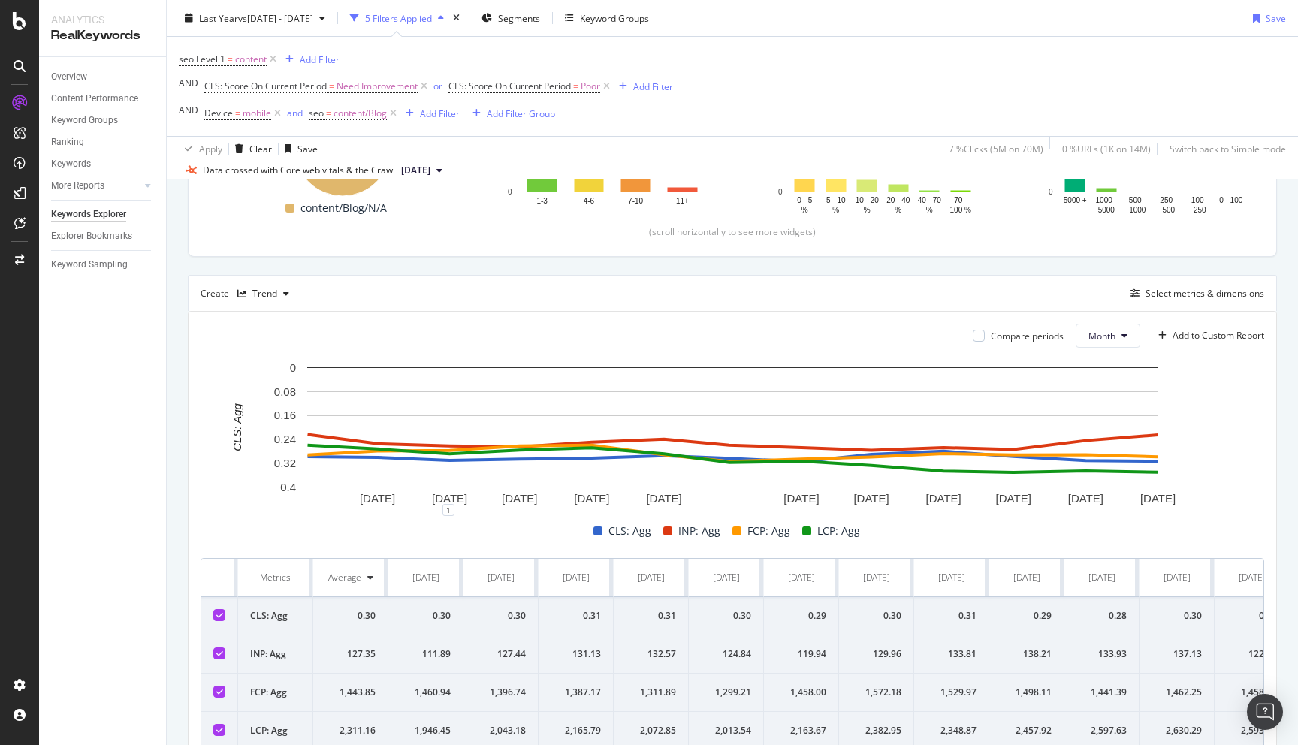
scroll to position [390, 0]
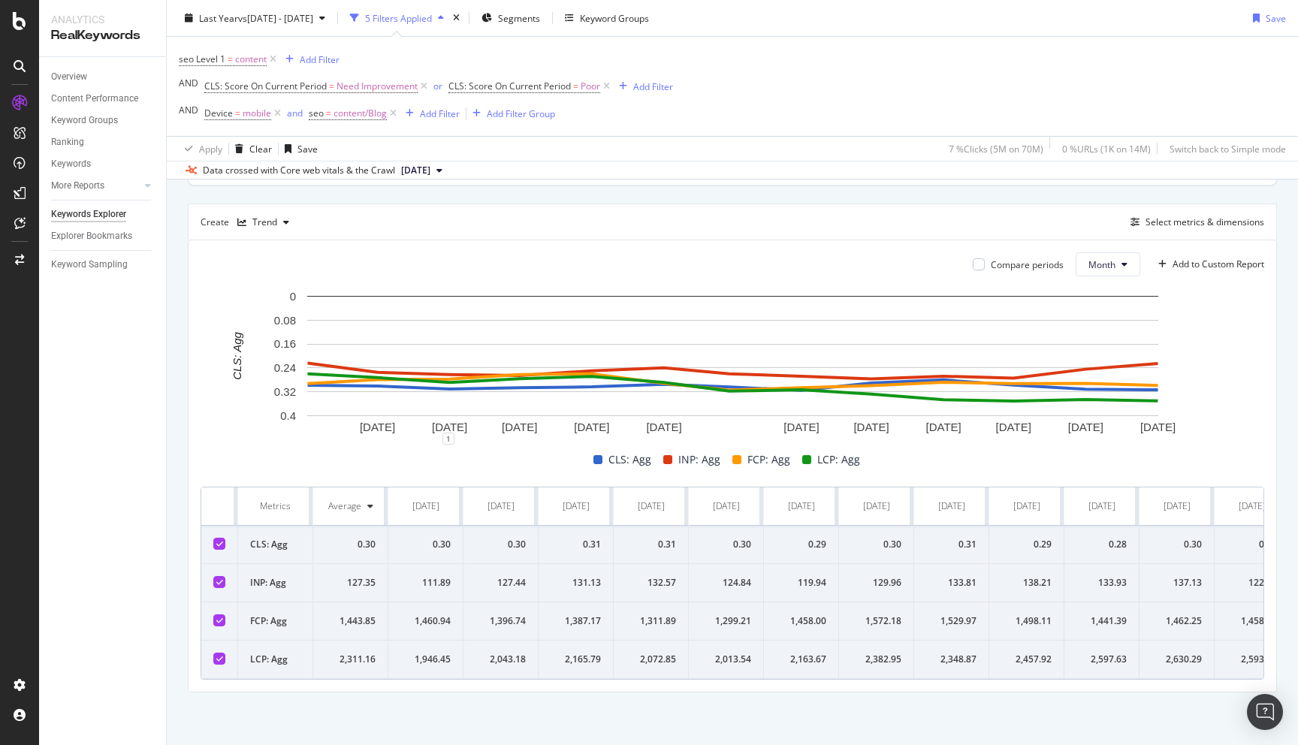
click at [1211, 210] on div "Create Trend Select metrics & dimensions" at bounding box center [732, 222] width 1089 height 36
click at [1210, 218] on div "Select metrics & dimensions" at bounding box center [1204, 222] width 119 height 13
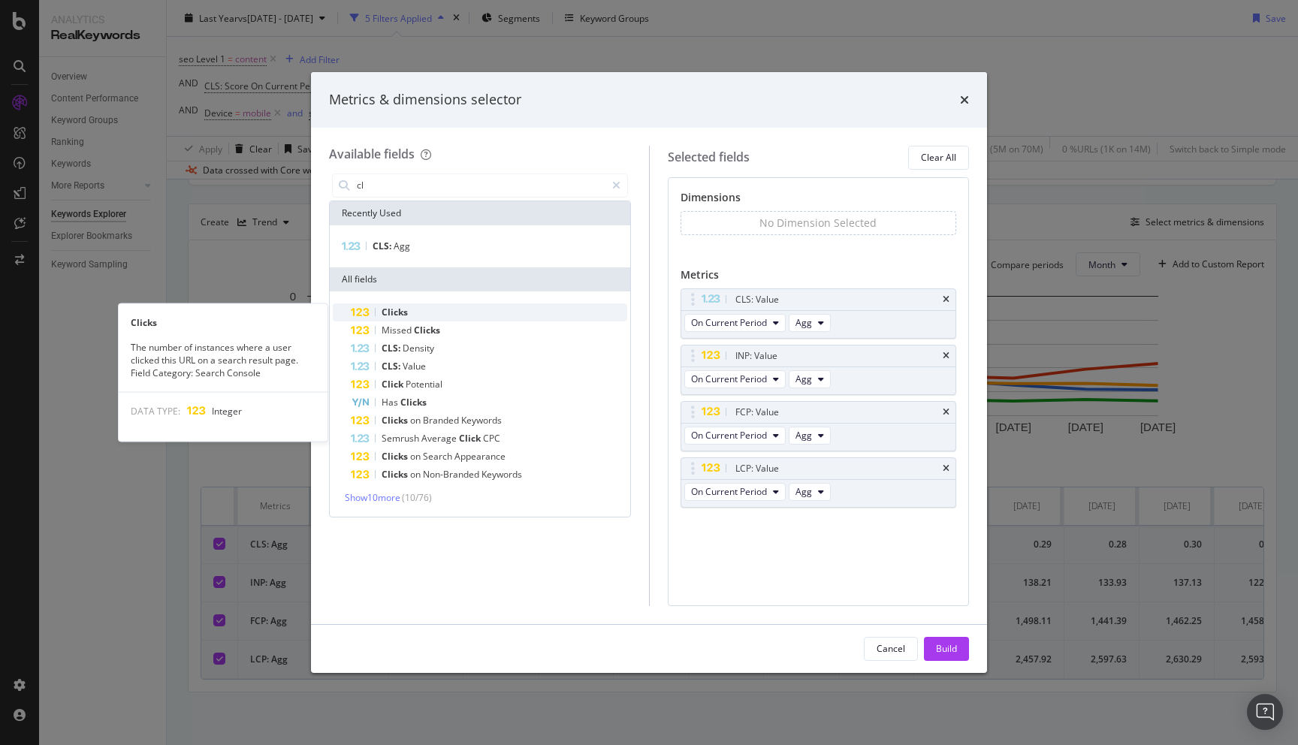
type input "cl"
click at [400, 310] on span "Clicks" at bounding box center [395, 312] width 26 height 13
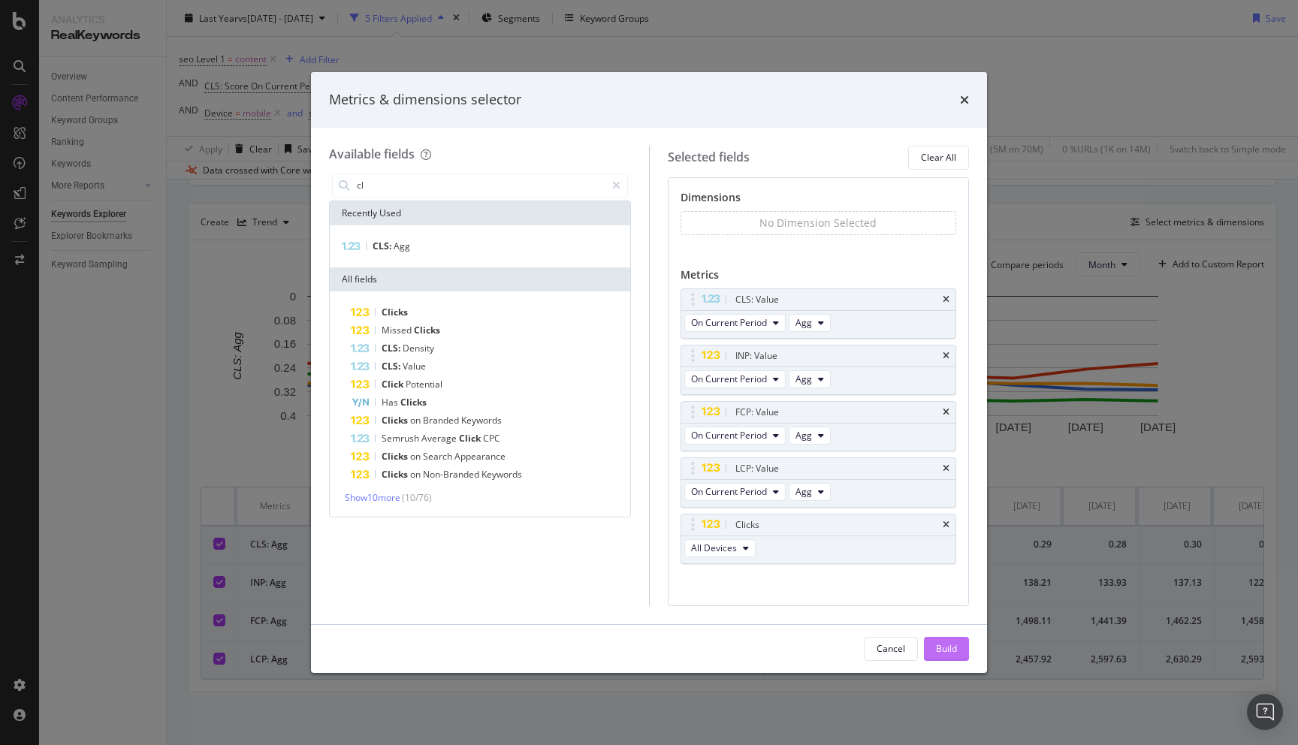
click at [930, 654] on button "Build" at bounding box center [946, 649] width 45 height 24
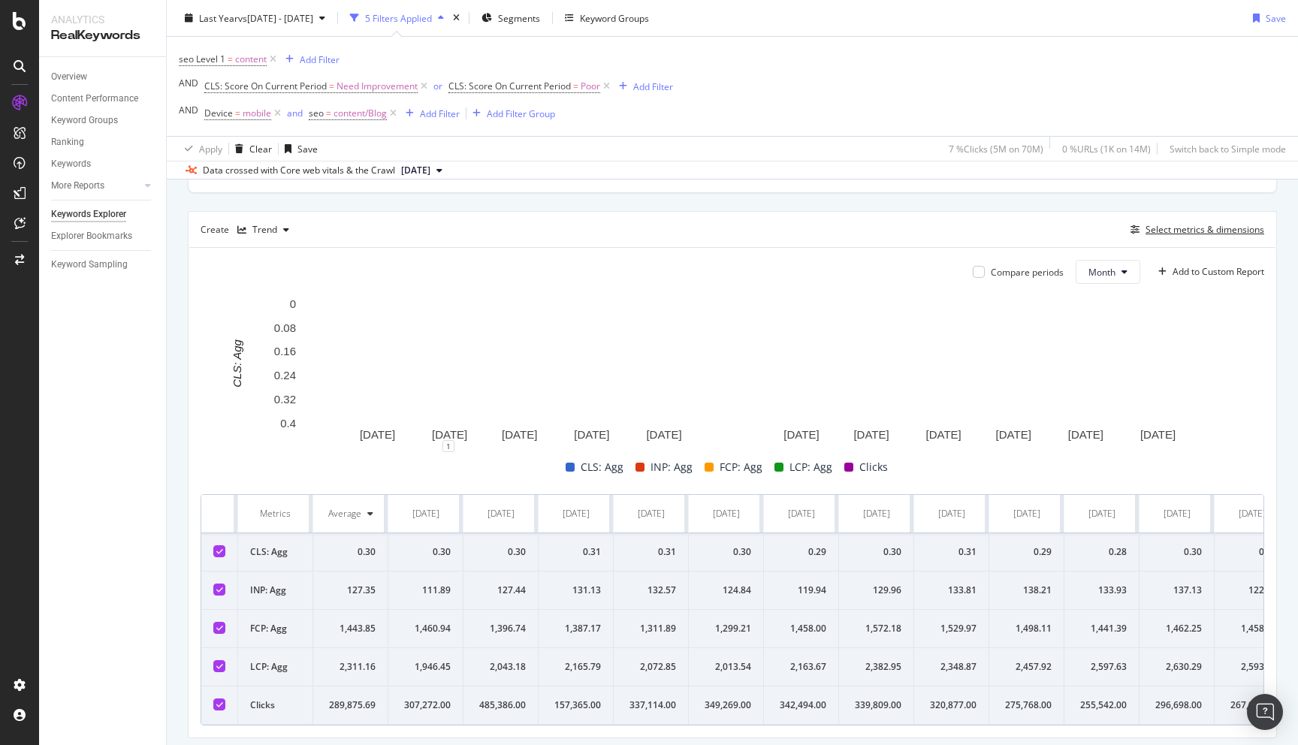
scroll to position [384, 0]
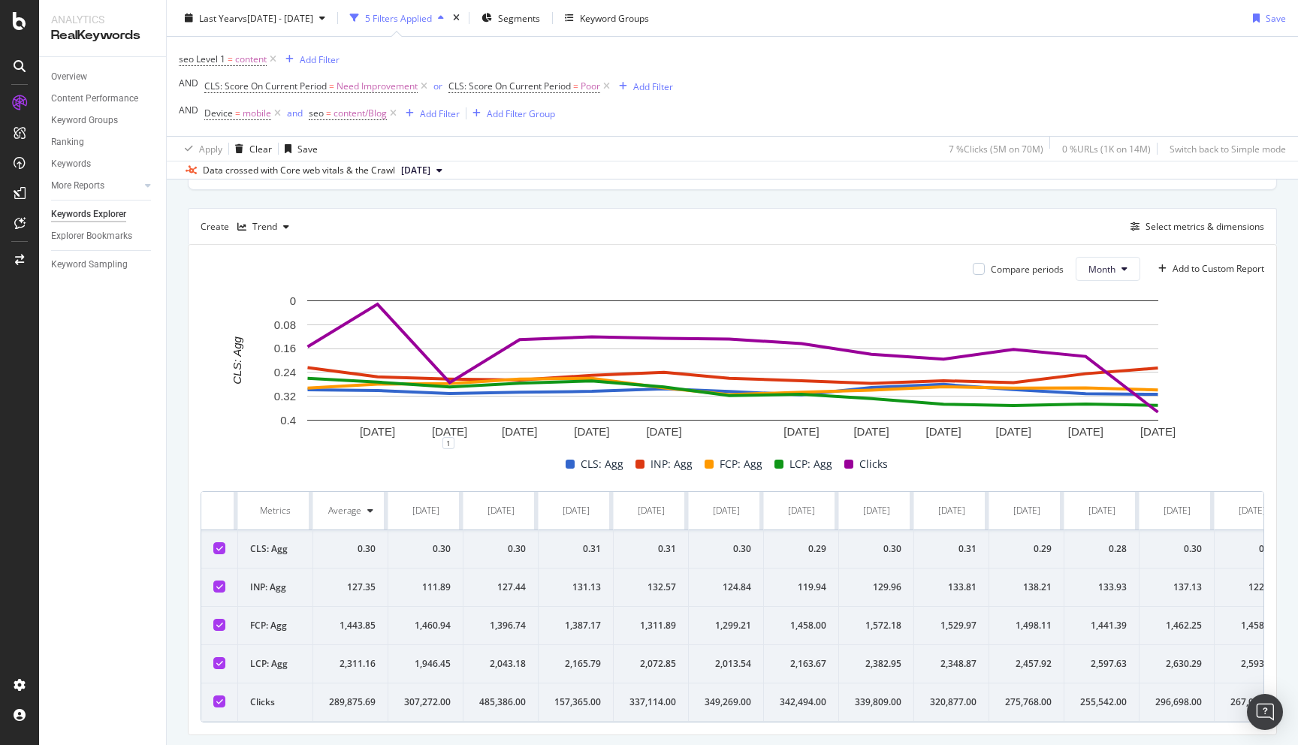
click at [218, 624] on icon at bounding box center [219, 625] width 7 height 8
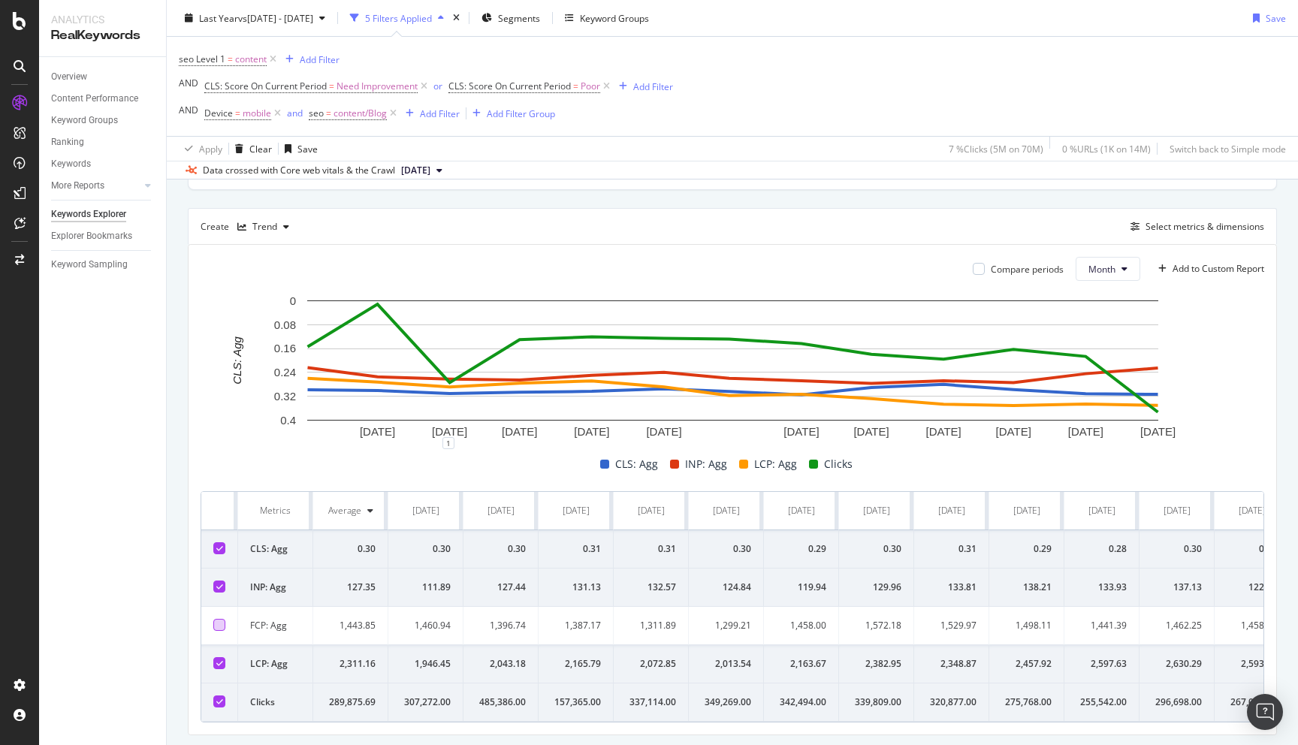
click at [219, 584] on icon at bounding box center [219, 587] width 7 height 8
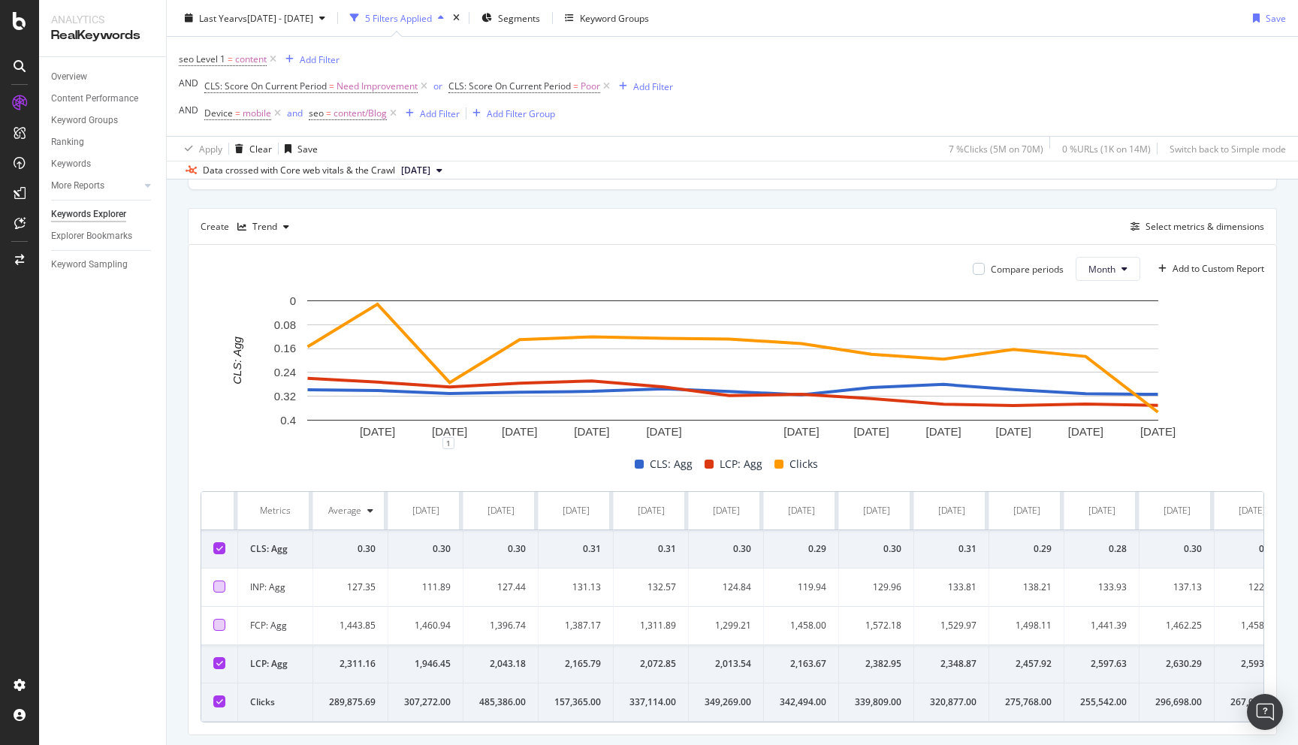
click at [219, 550] on icon at bounding box center [219, 548] width 7 height 8
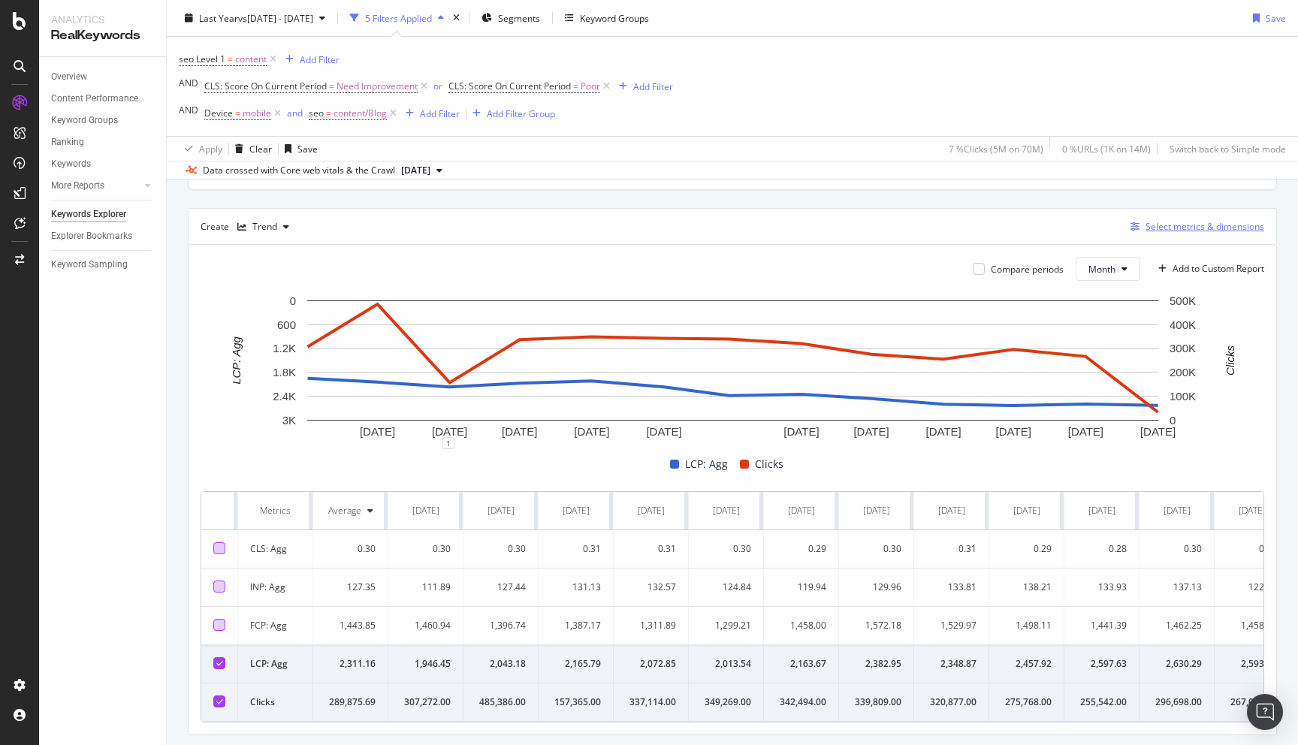
click at [1207, 225] on div "Select metrics & dimensions" at bounding box center [1204, 226] width 119 height 13
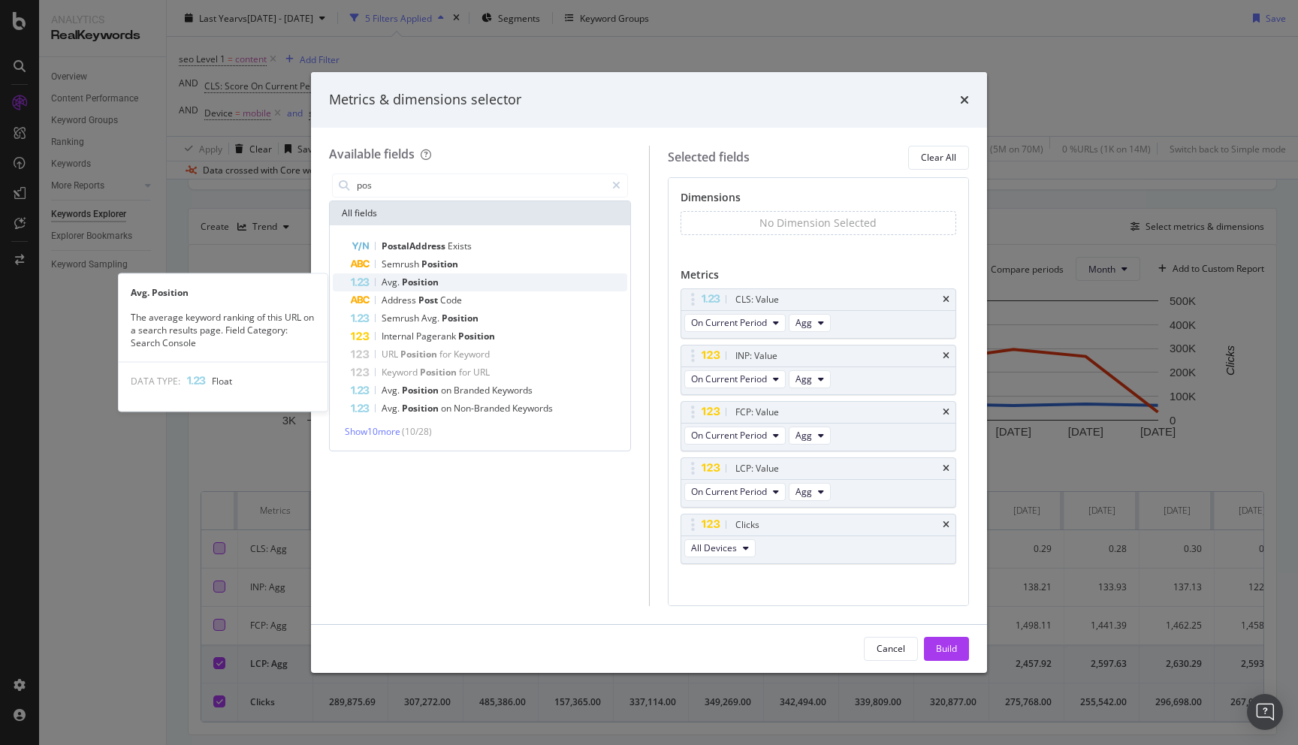
type input "pos"
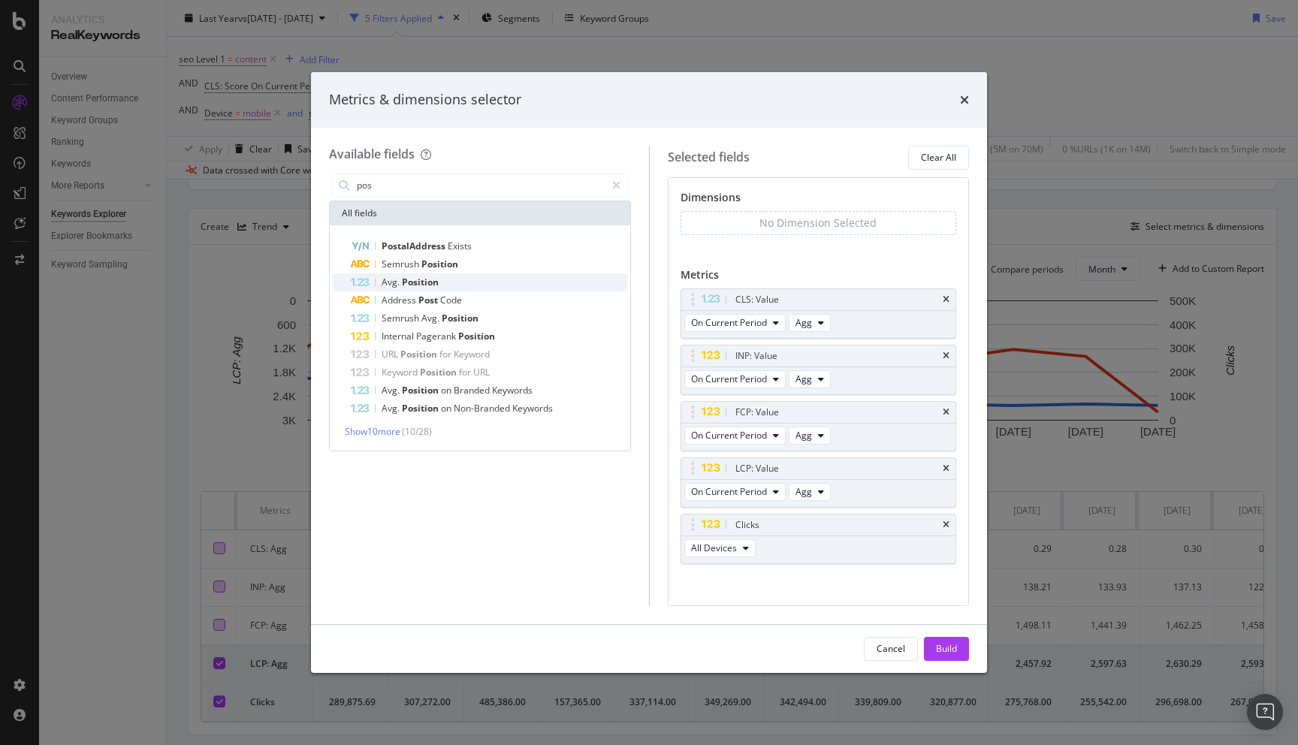
click at [443, 283] on div "Avg. Position" at bounding box center [489, 282] width 276 height 18
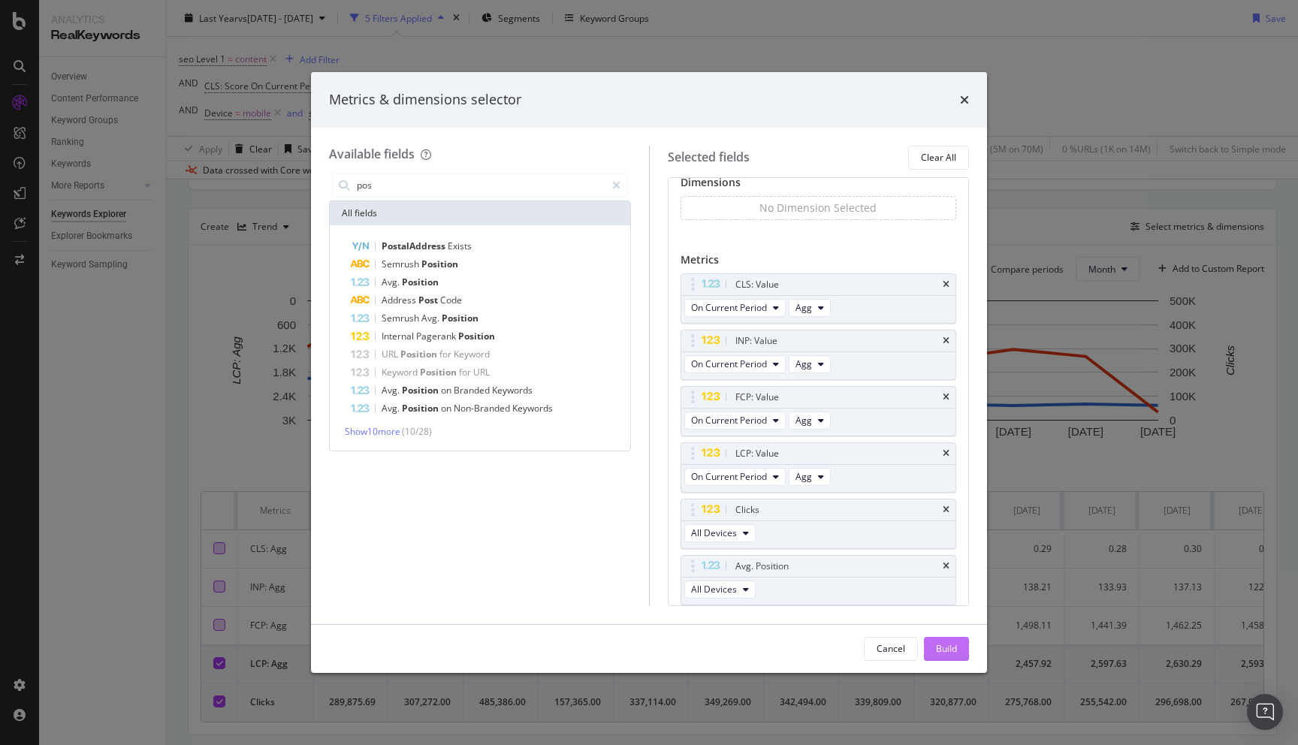
click at [946, 649] on div "Build" at bounding box center [946, 648] width 21 height 13
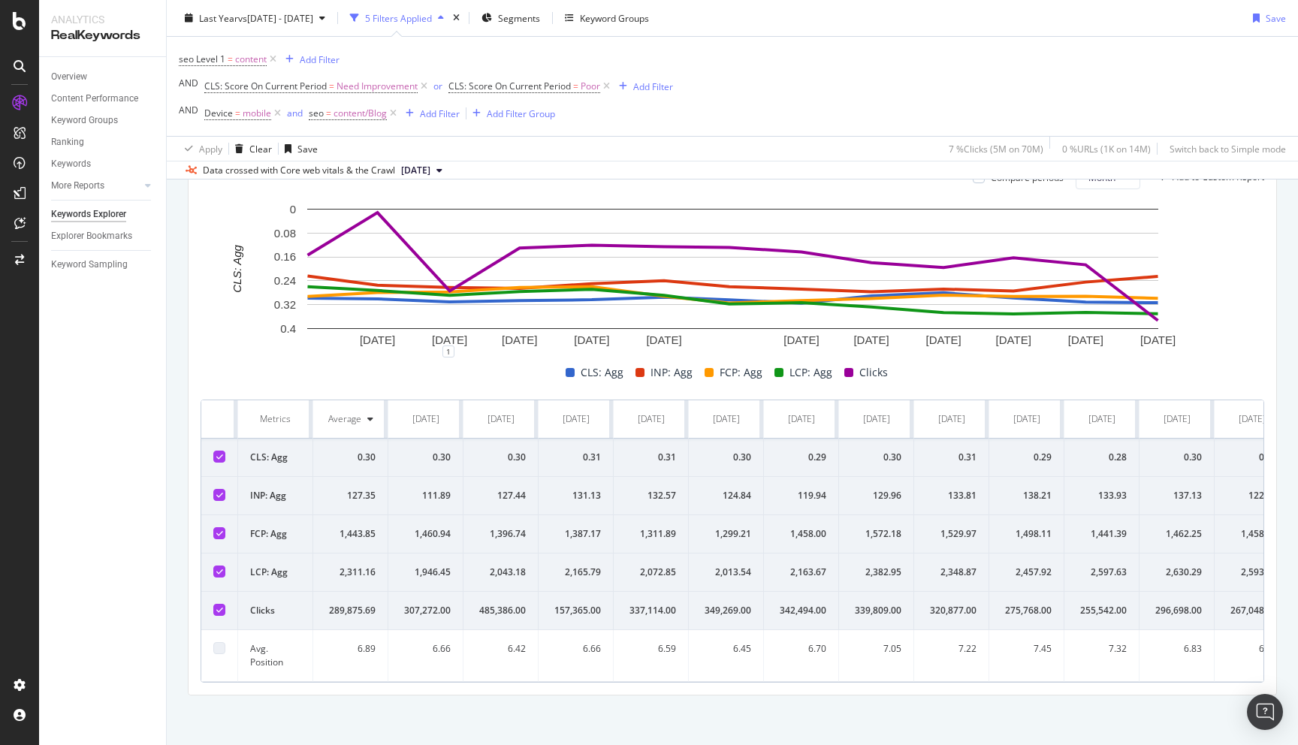
scroll to position [480, 0]
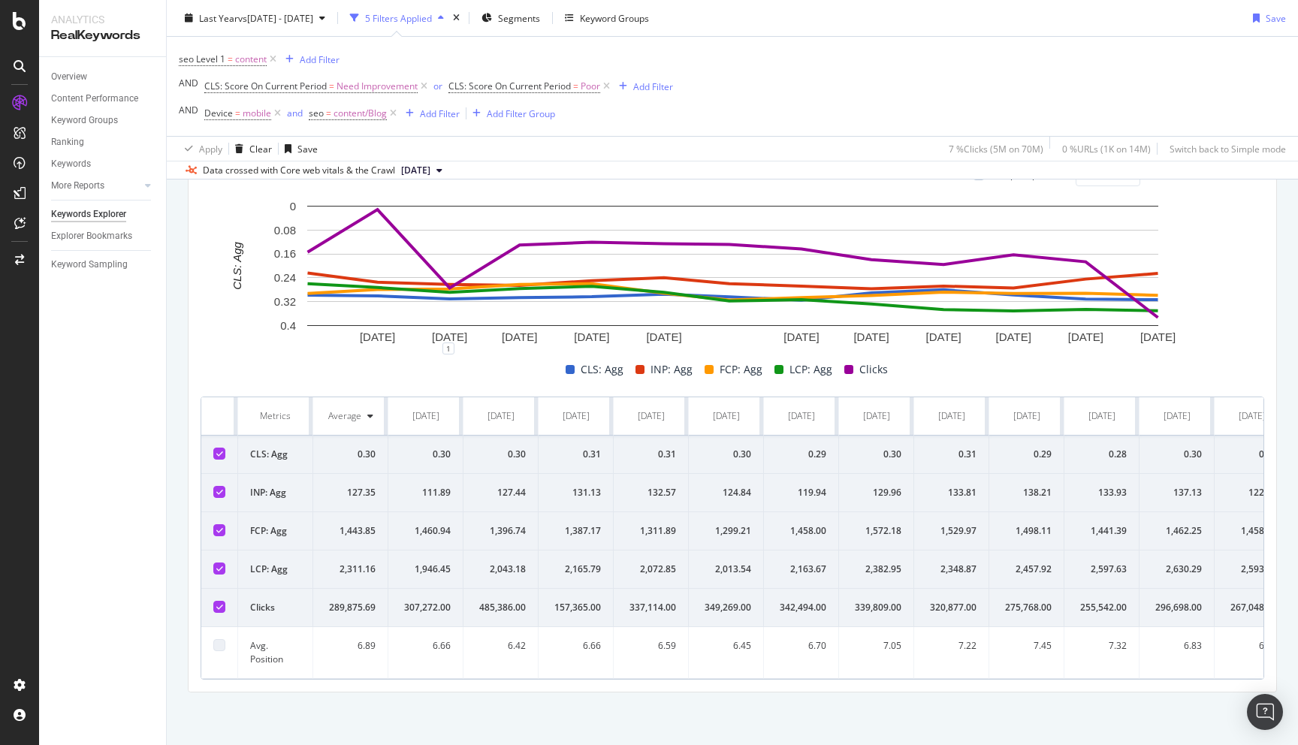
click at [219, 493] on icon at bounding box center [219, 492] width 7 height 8
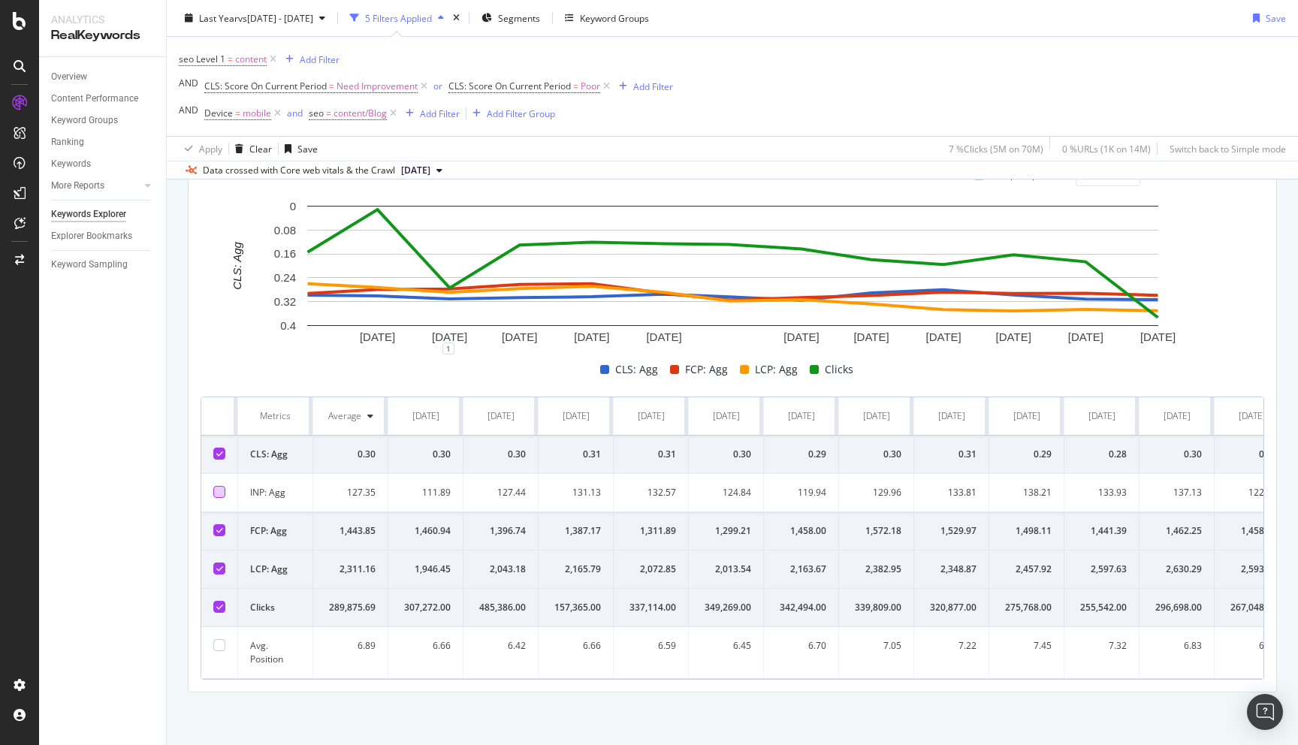
click at [218, 526] on icon at bounding box center [219, 530] width 7 height 8
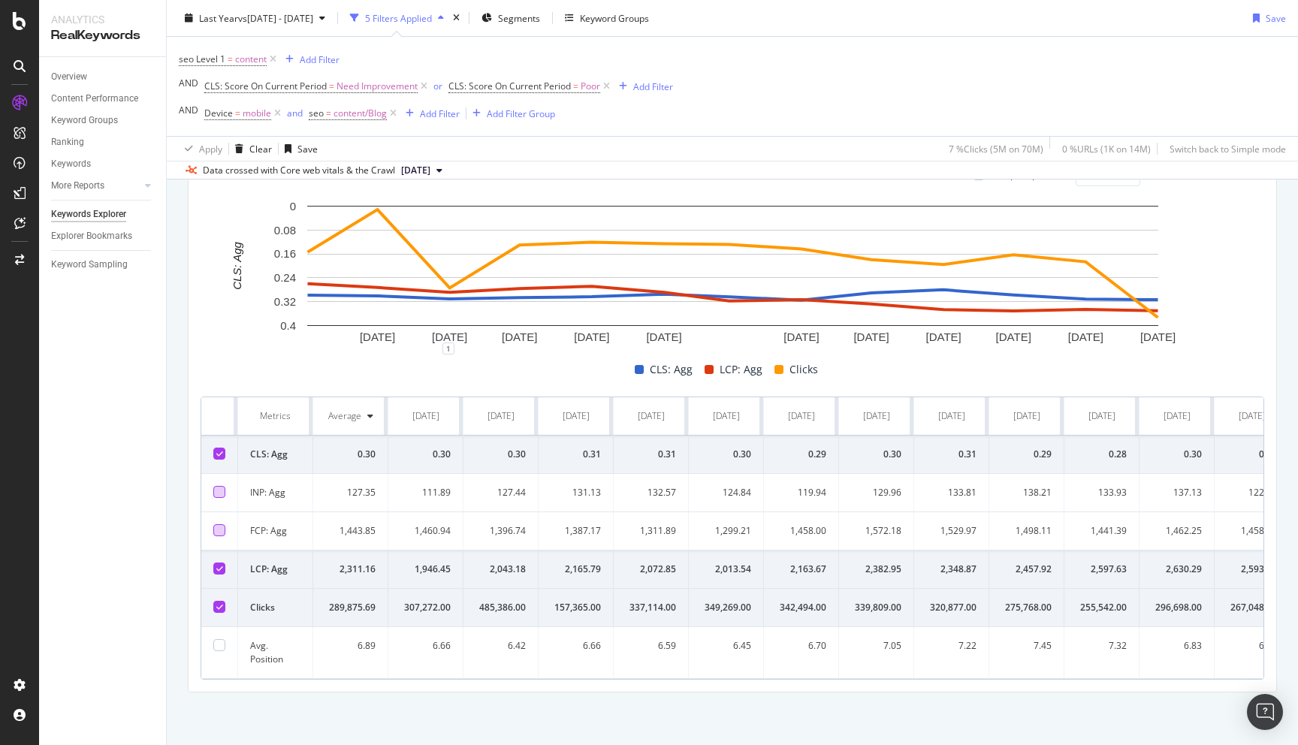
click at [219, 603] on icon at bounding box center [219, 607] width 7 height 8
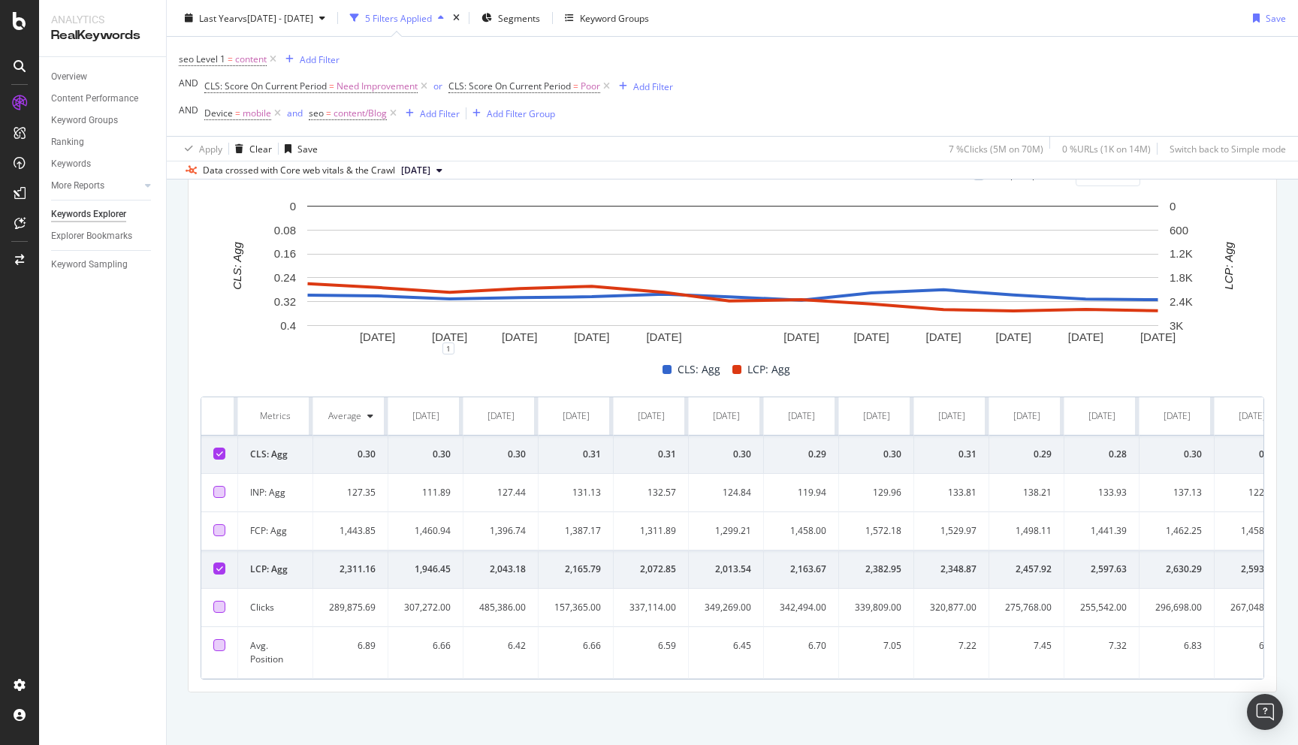
click at [222, 643] on div at bounding box center [219, 645] width 12 height 12
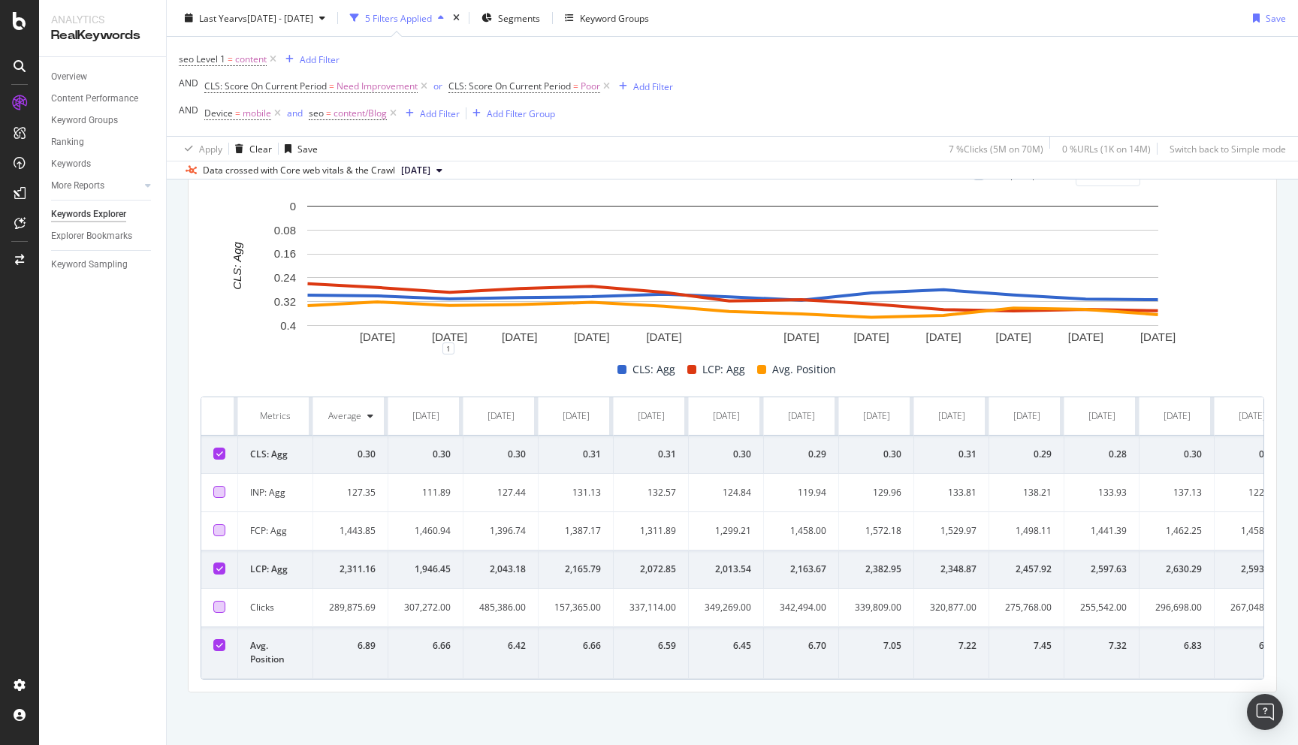
click at [220, 453] on icon at bounding box center [219, 454] width 7 height 8
